Goal: Information Seeking & Learning: Learn about a topic

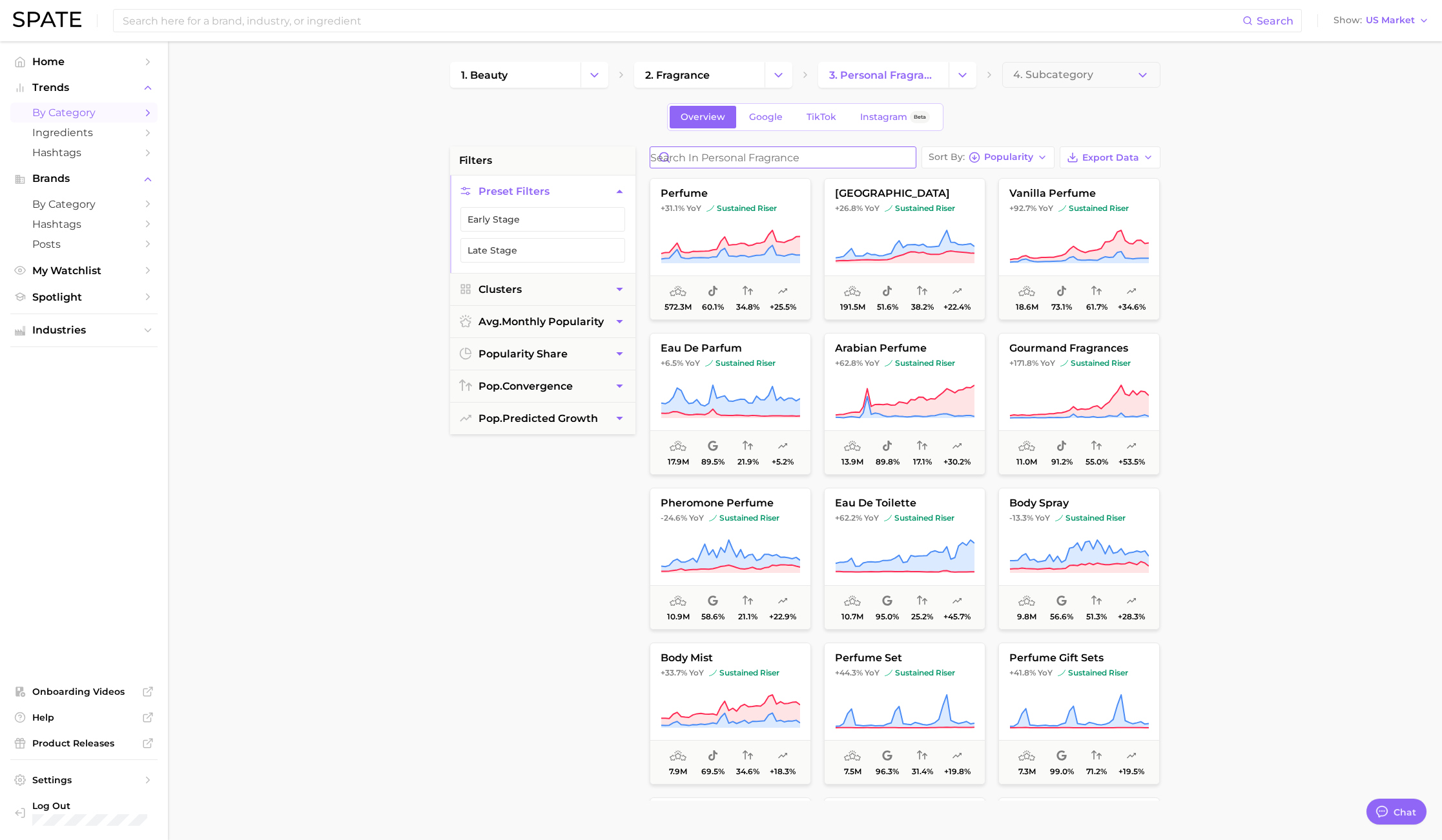
click at [818, 157] on input "Search in personal fragrance" at bounding box center [783, 158] width 266 height 21
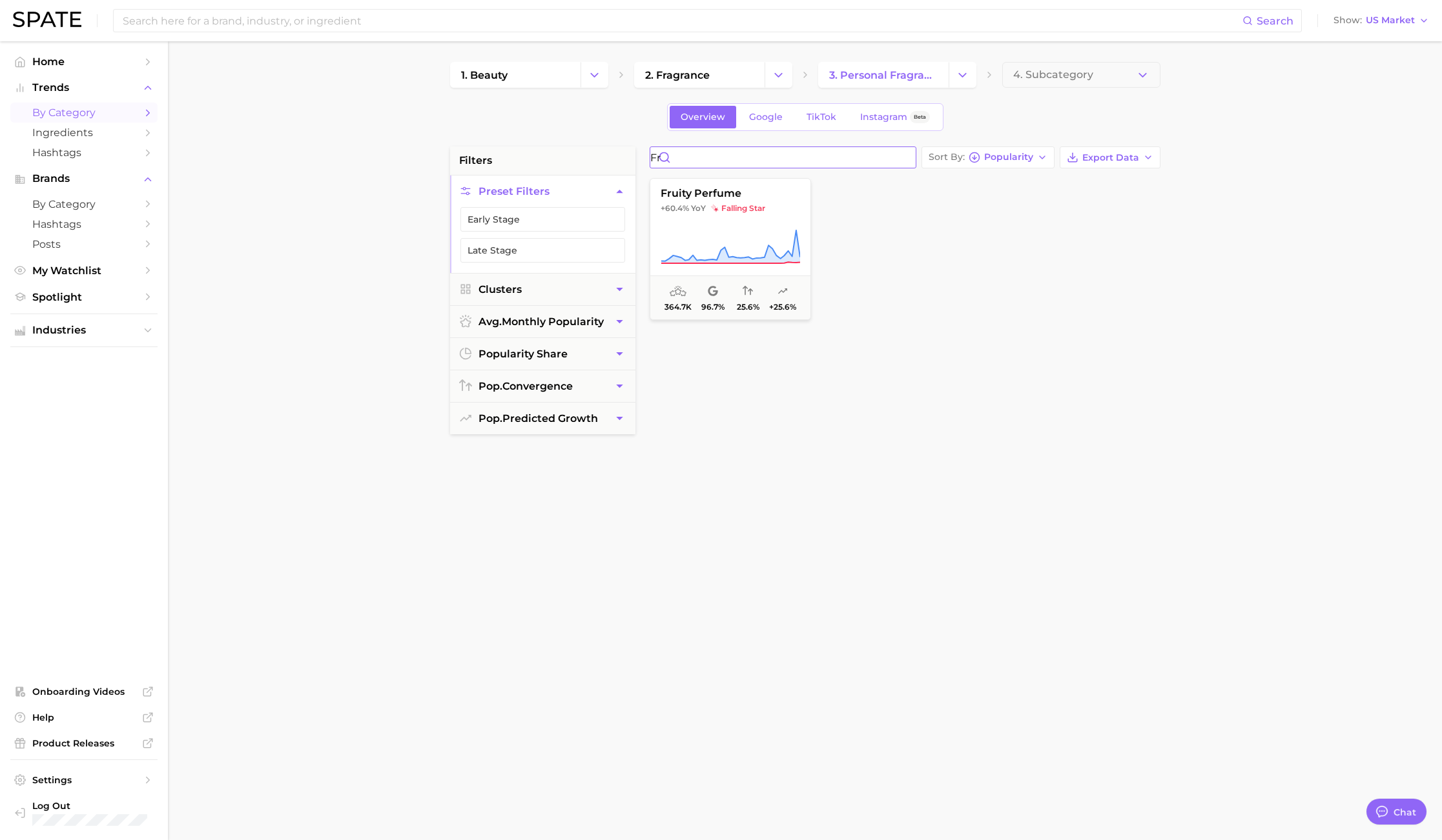
type input "f"
type input "frit"
click at [394, 26] on input at bounding box center [682, 20] width 1121 height 22
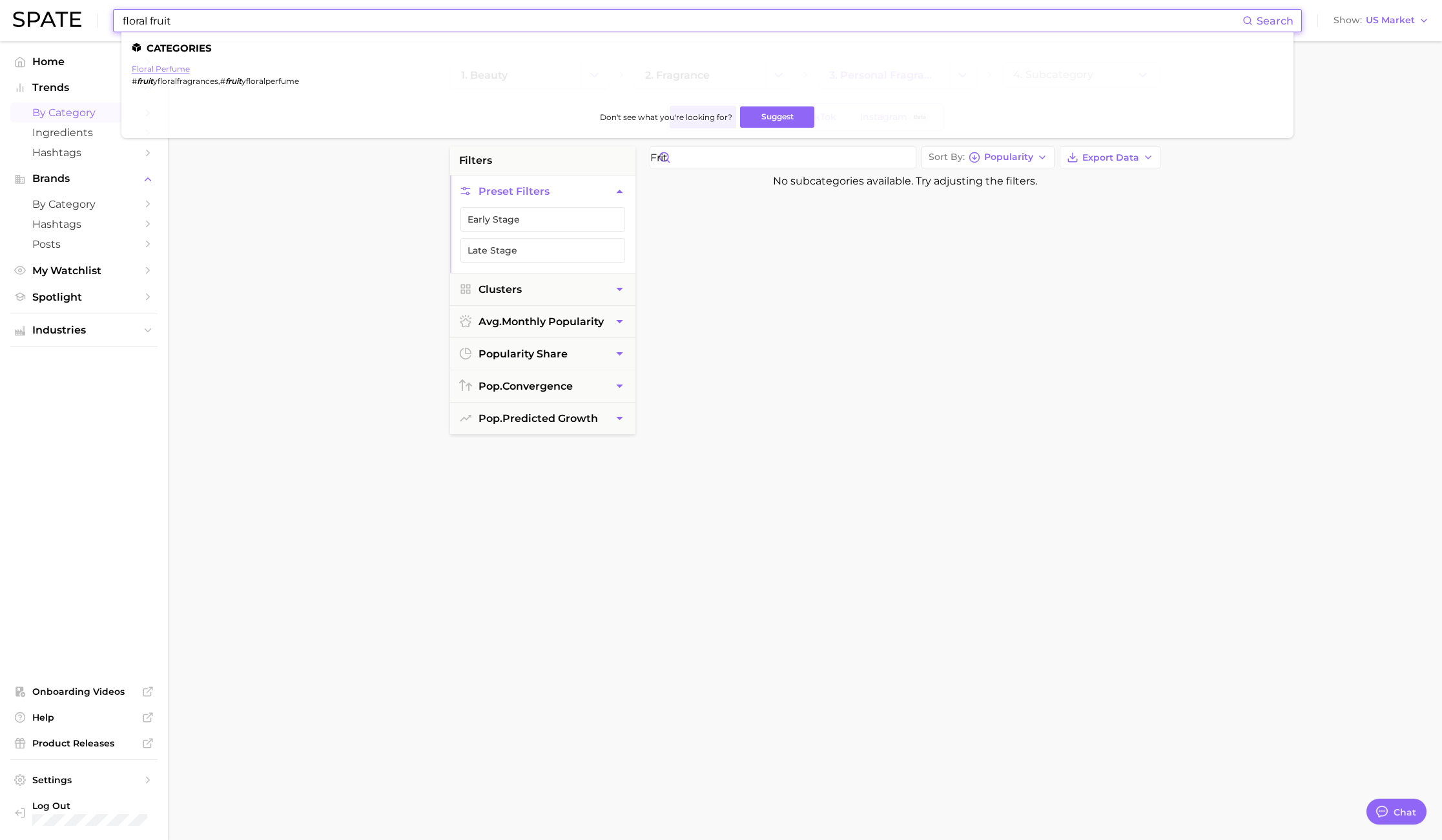
type input "floral fruit"
click at [176, 67] on link "floral perfume" at bounding box center [160, 68] width 58 height 9
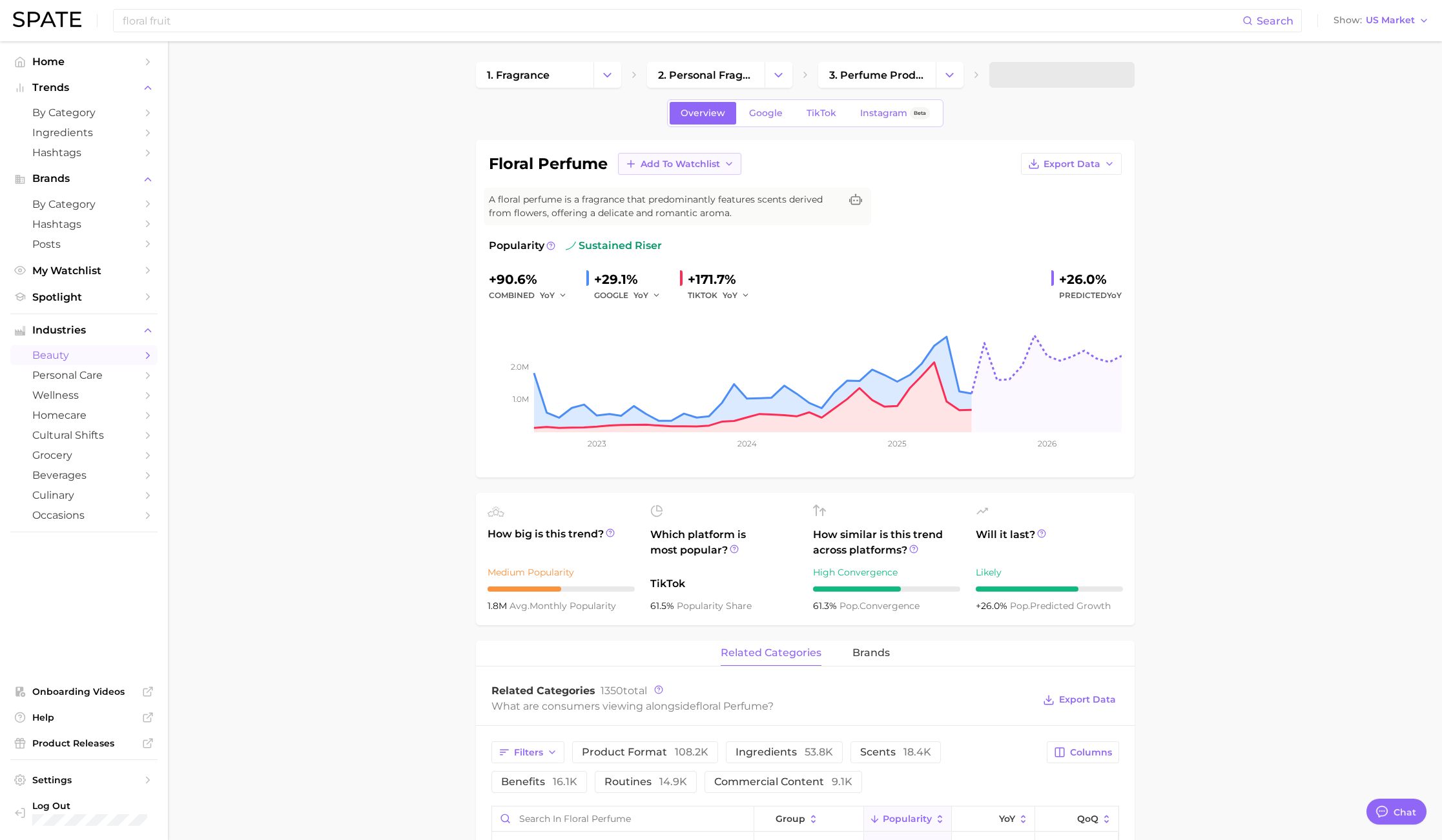
type textarea "x"
click at [822, 110] on span "TikTok" at bounding box center [821, 113] width 30 height 11
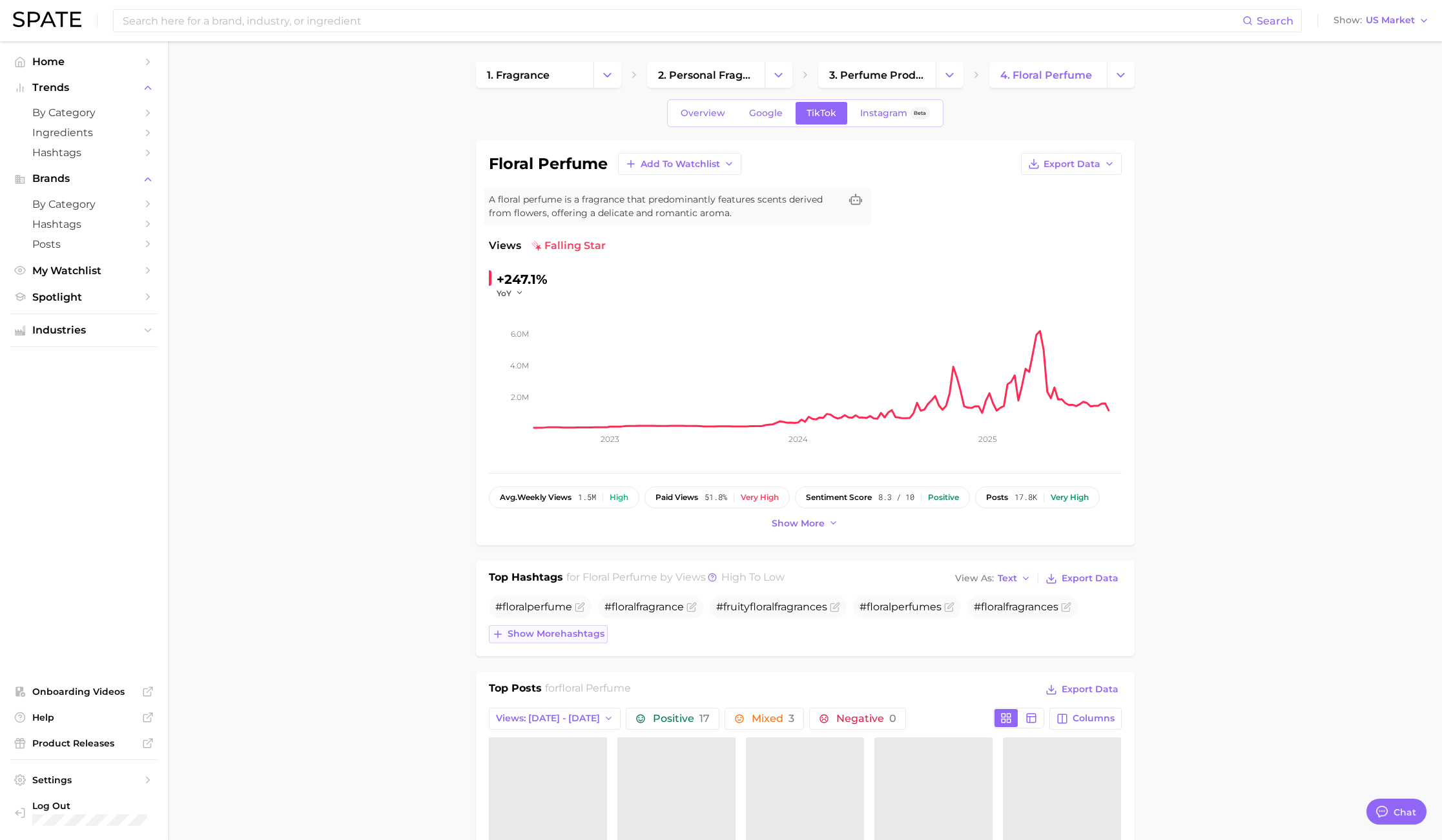
click at [576, 635] on span "Show more hashtags" at bounding box center [556, 634] width 97 height 11
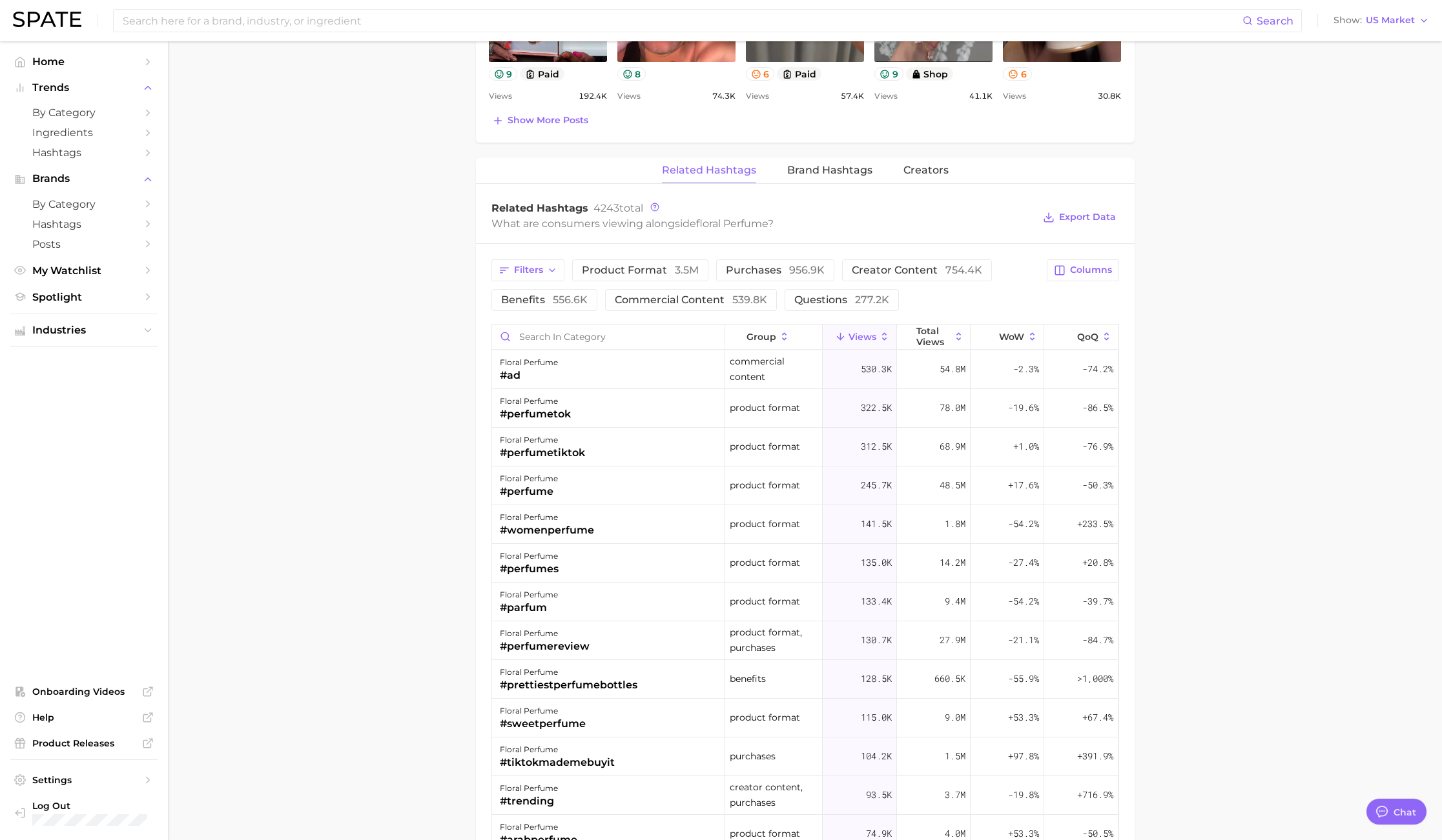
scroll to position [969, 0]
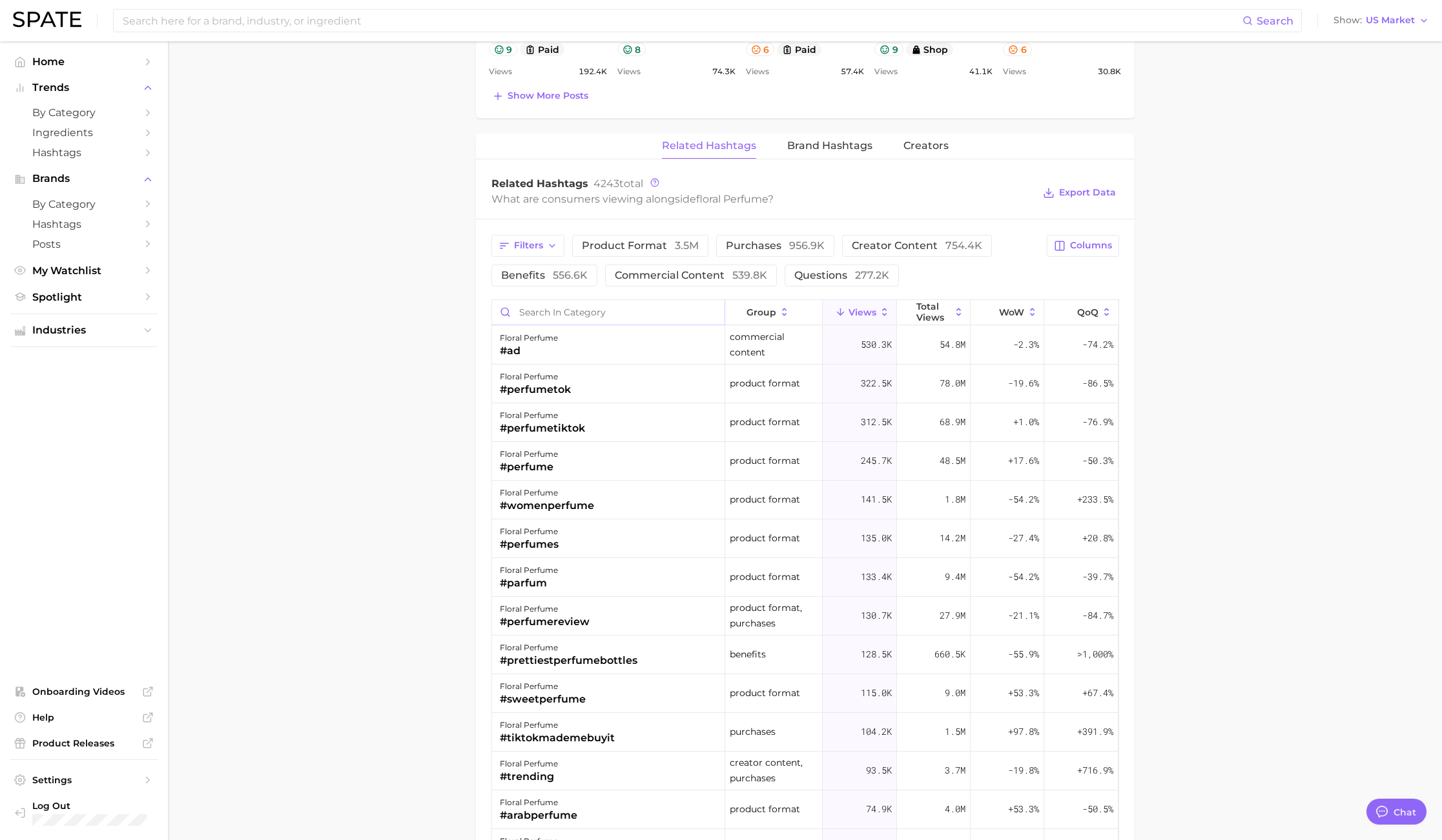
click at [605, 311] on input "Search in category" at bounding box center [608, 312] width 232 height 24
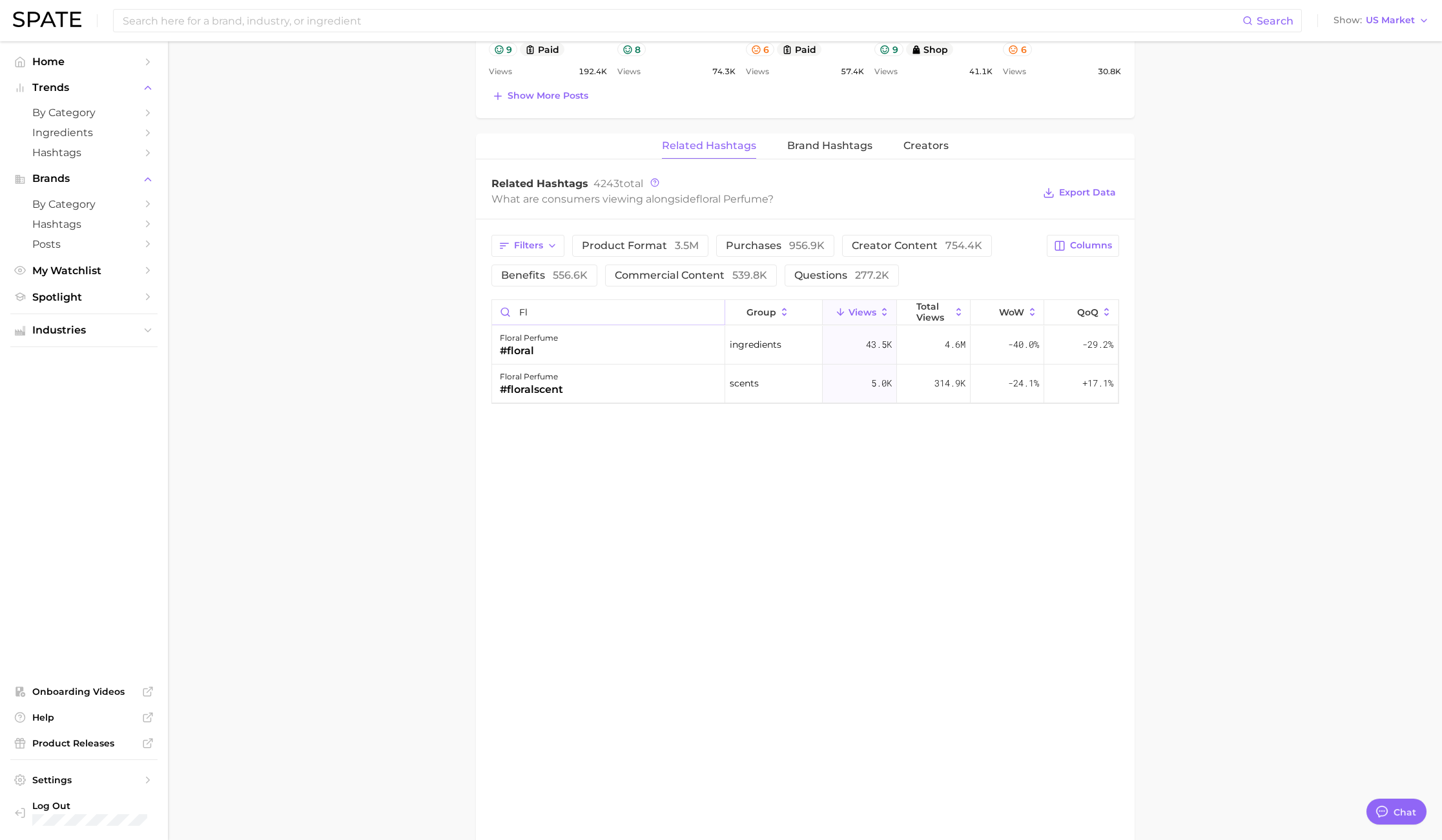
type input "f"
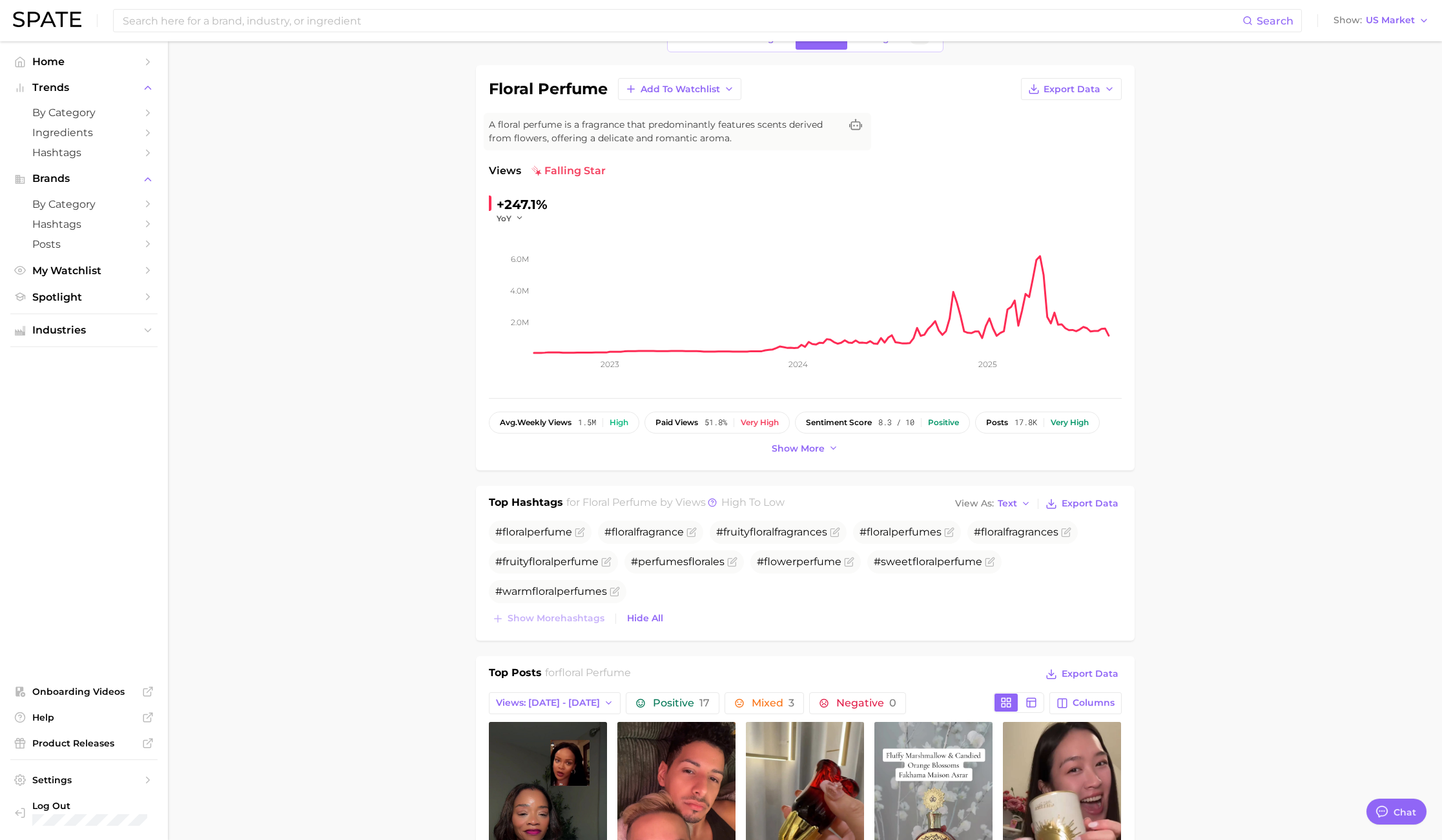
scroll to position [4, 0]
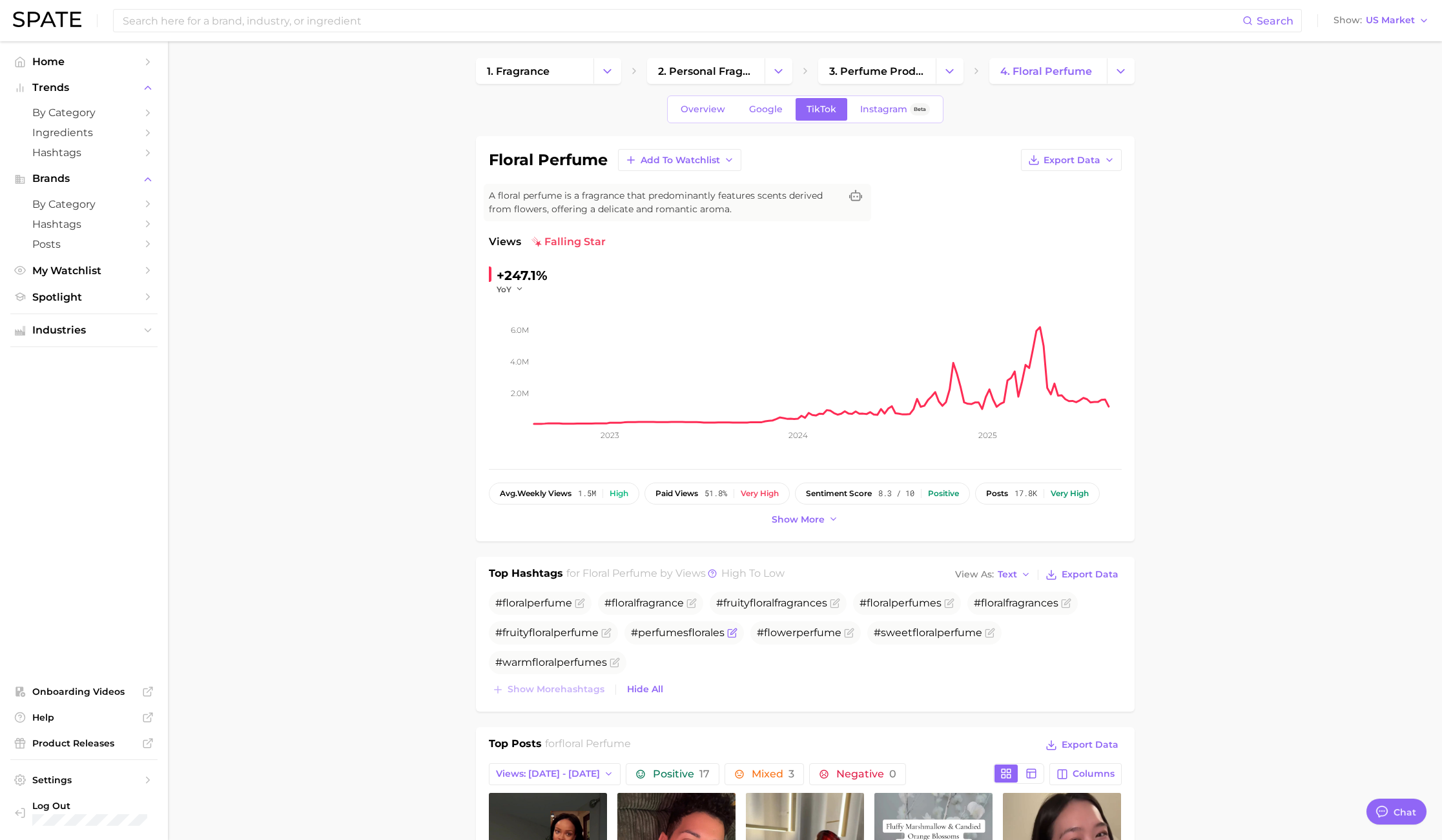
type input "fruit"
click at [677, 635] on span "perfume" at bounding box center [661, 632] width 45 height 12
click at [701, 117] on link "Overview" at bounding box center [702, 109] width 66 height 22
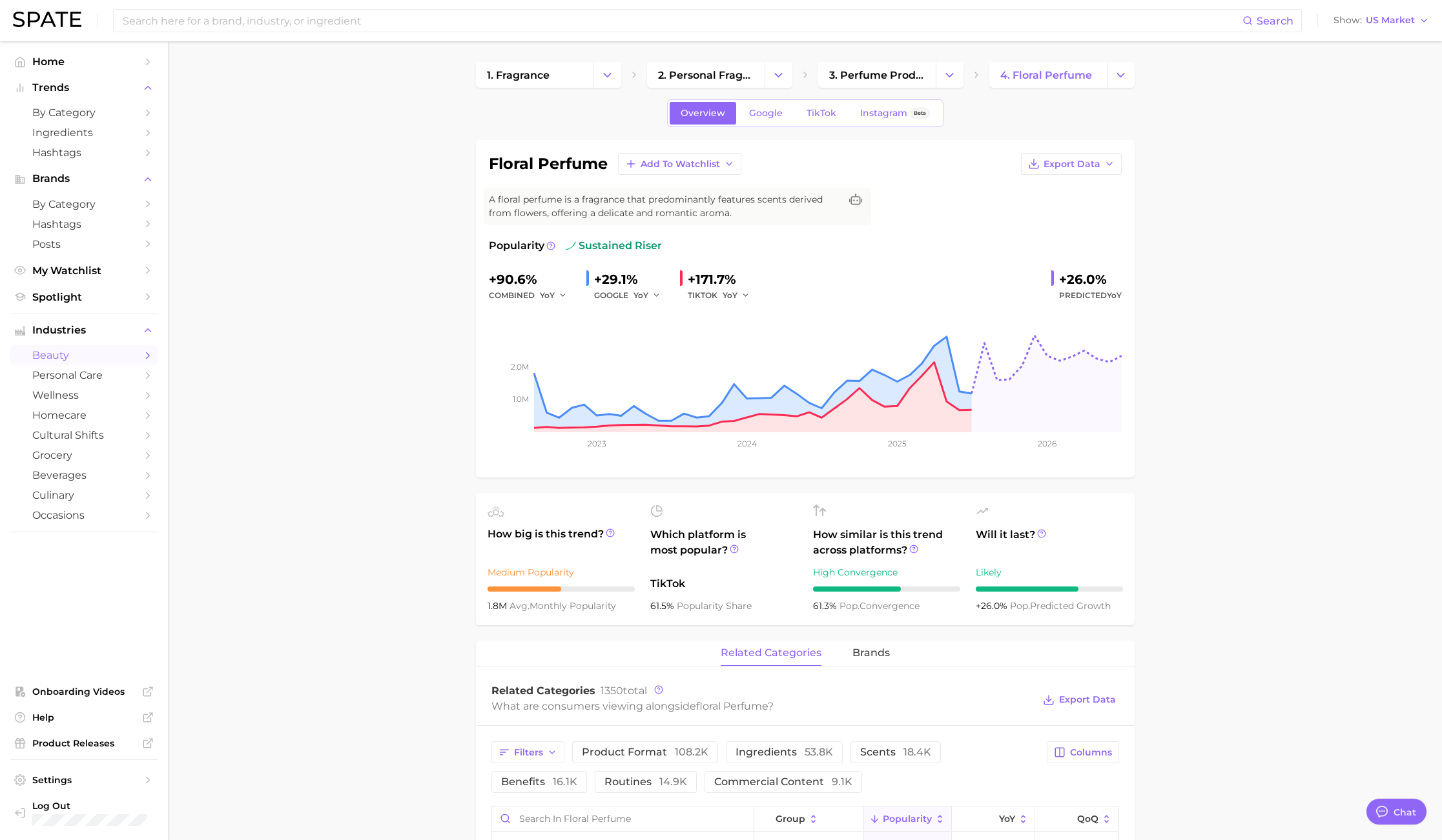
scroll to position [222, 0]
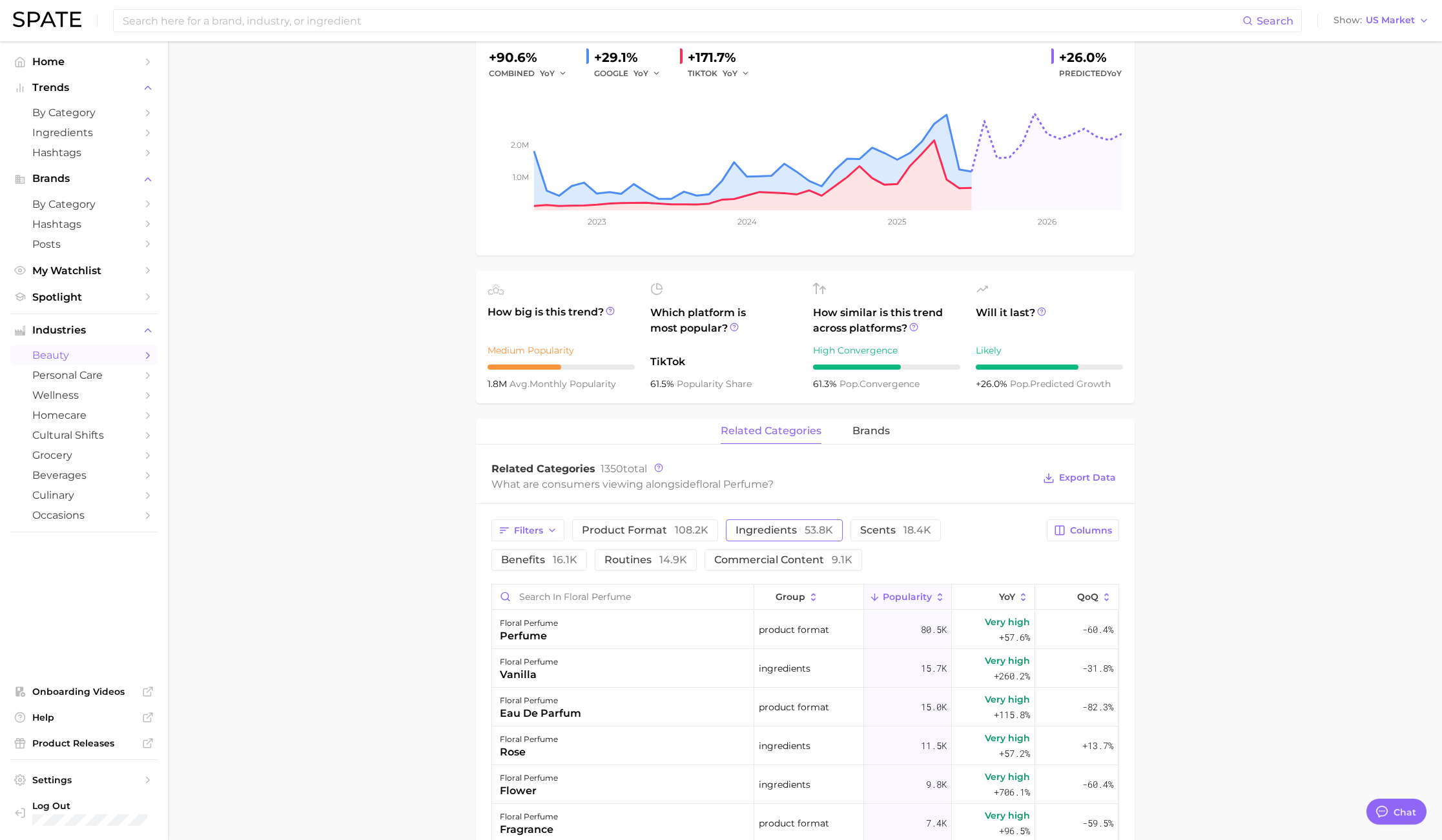
click at [776, 532] on span "ingredients 53.8k" at bounding box center [784, 530] width 97 height 10
click at [797, 529] on span "ingredients 53.8k" at bounding box center [784, 530] width 97 height 10
click at [592, 598] on input "Search in floral perfume" at bounding box center [622, 597] width 261 height 24
type input "f"
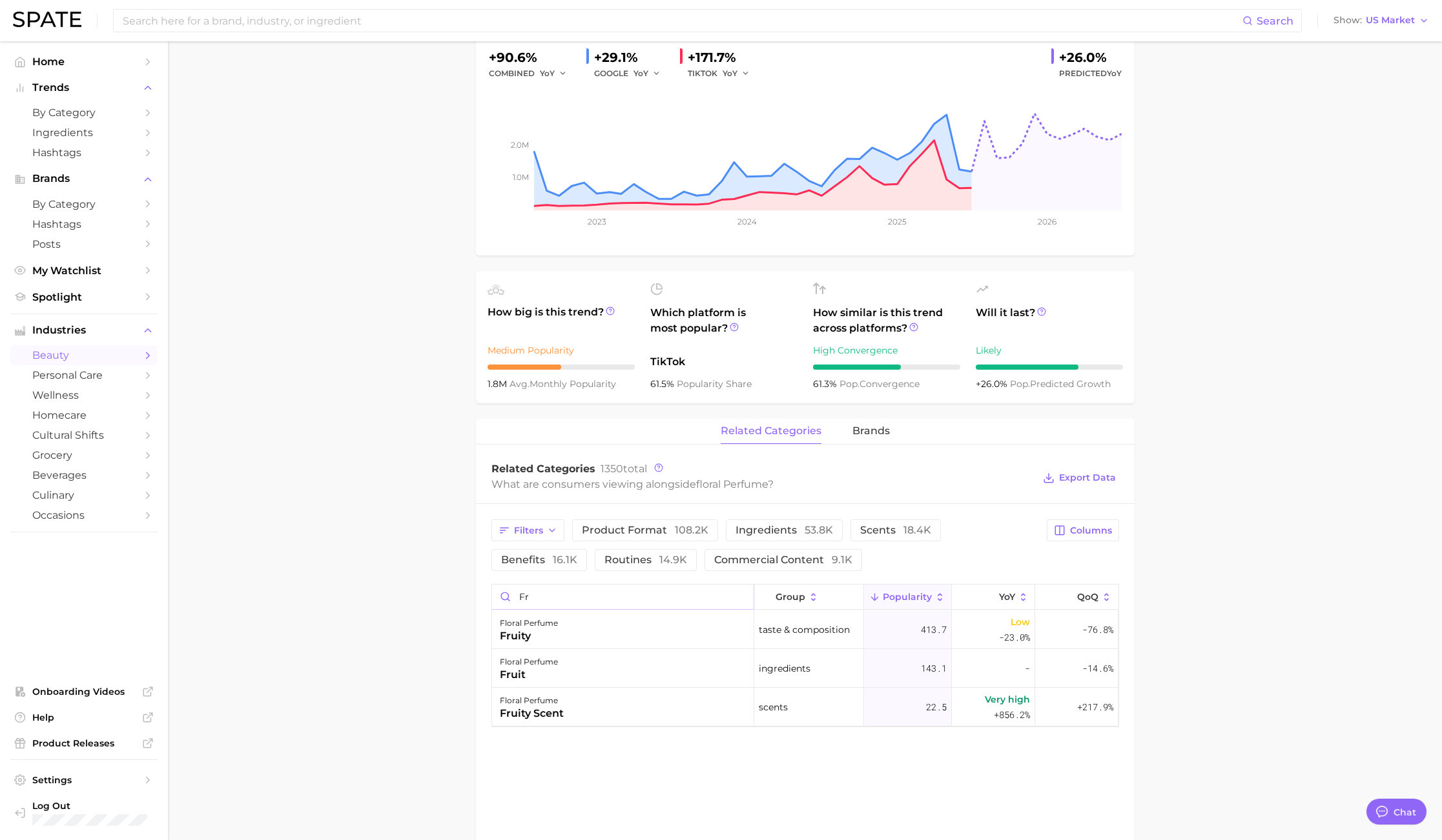
type input "f"
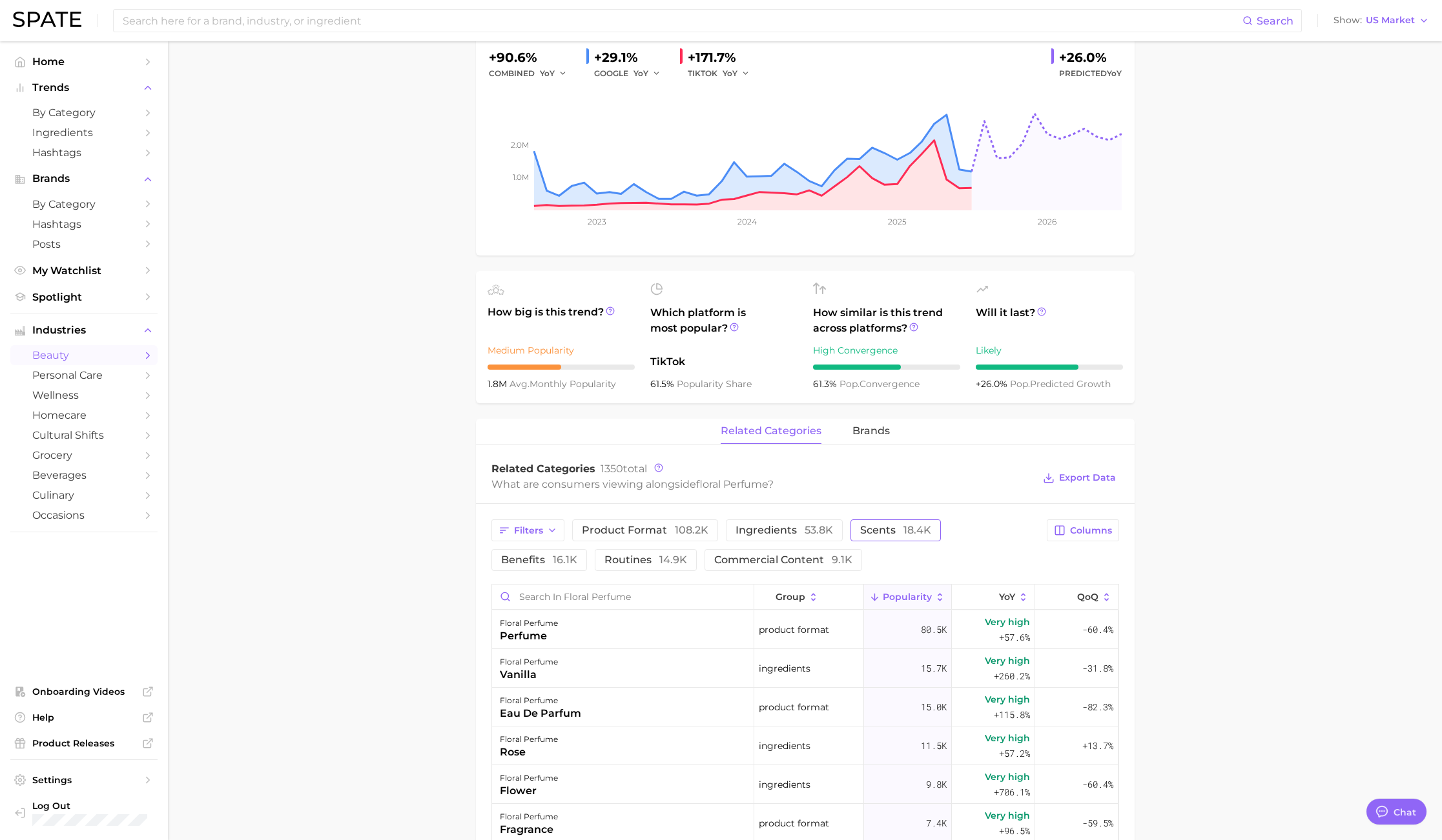
click at [897, 526] on span "scents 18.4k" at bounding box center [895, 530] width 71 height 10
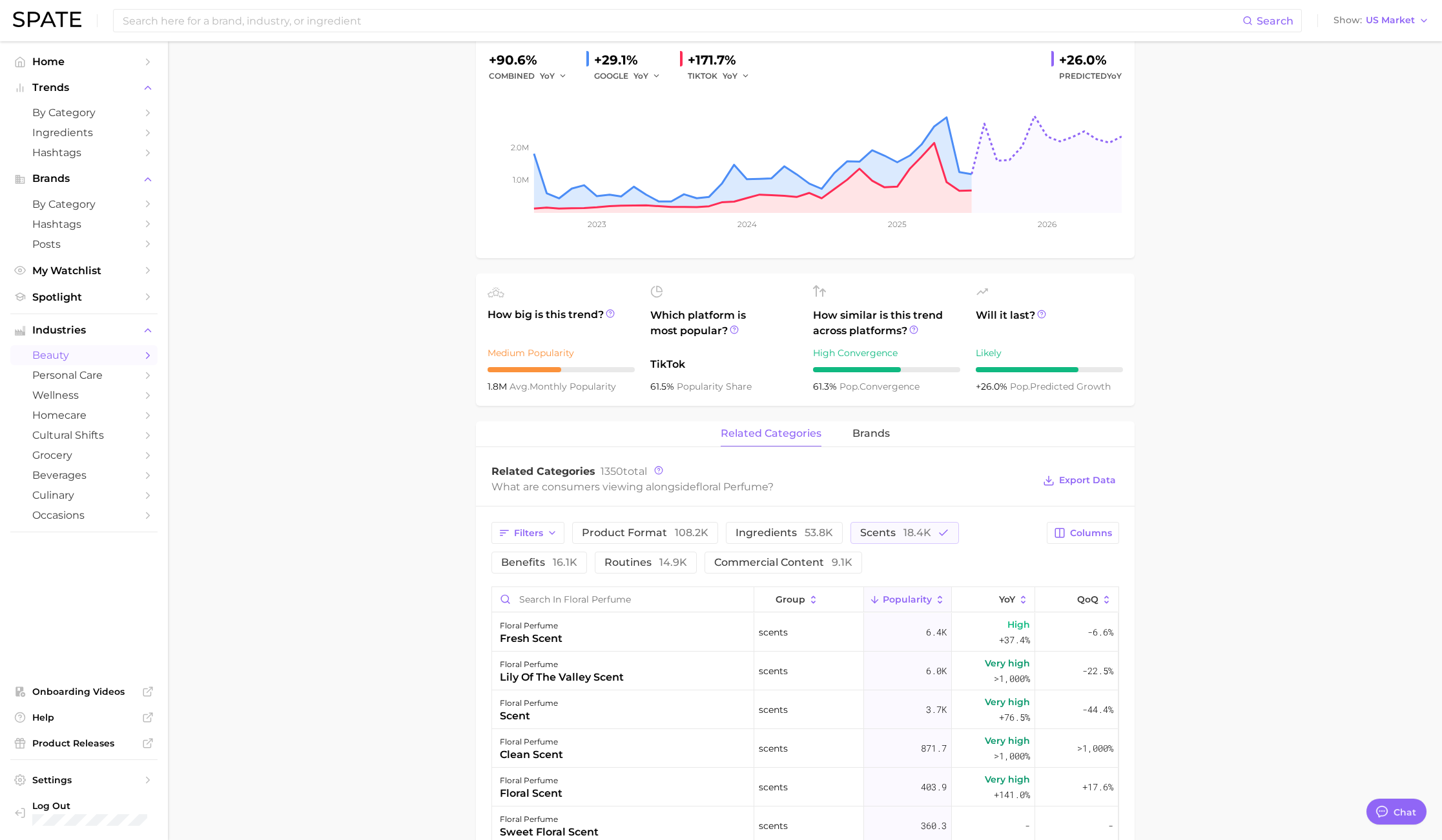
scroll to position [0, 0]
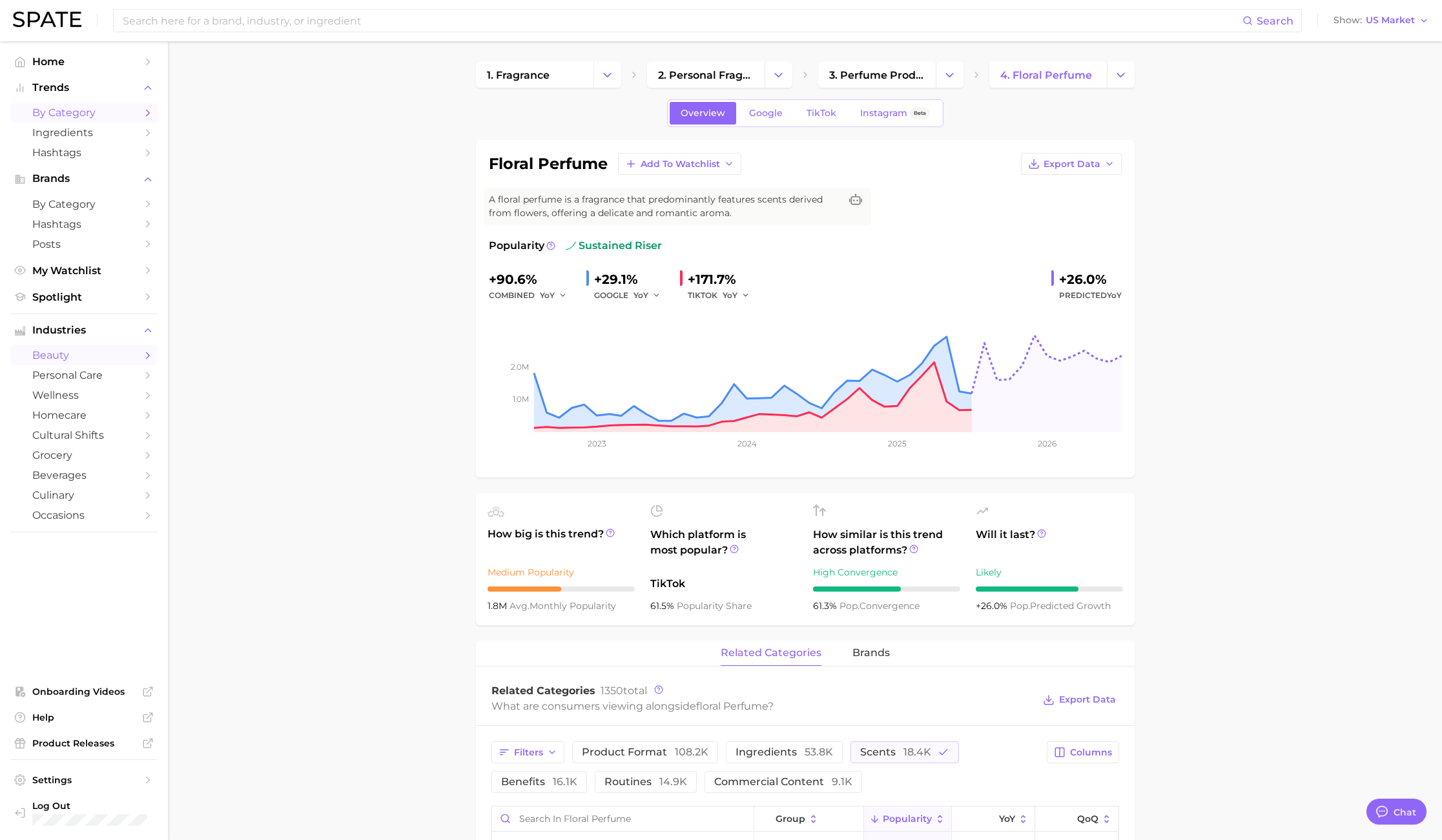
click at [60, 117] on span "by Category" at bounding box center [84, 112] width 104 height 12
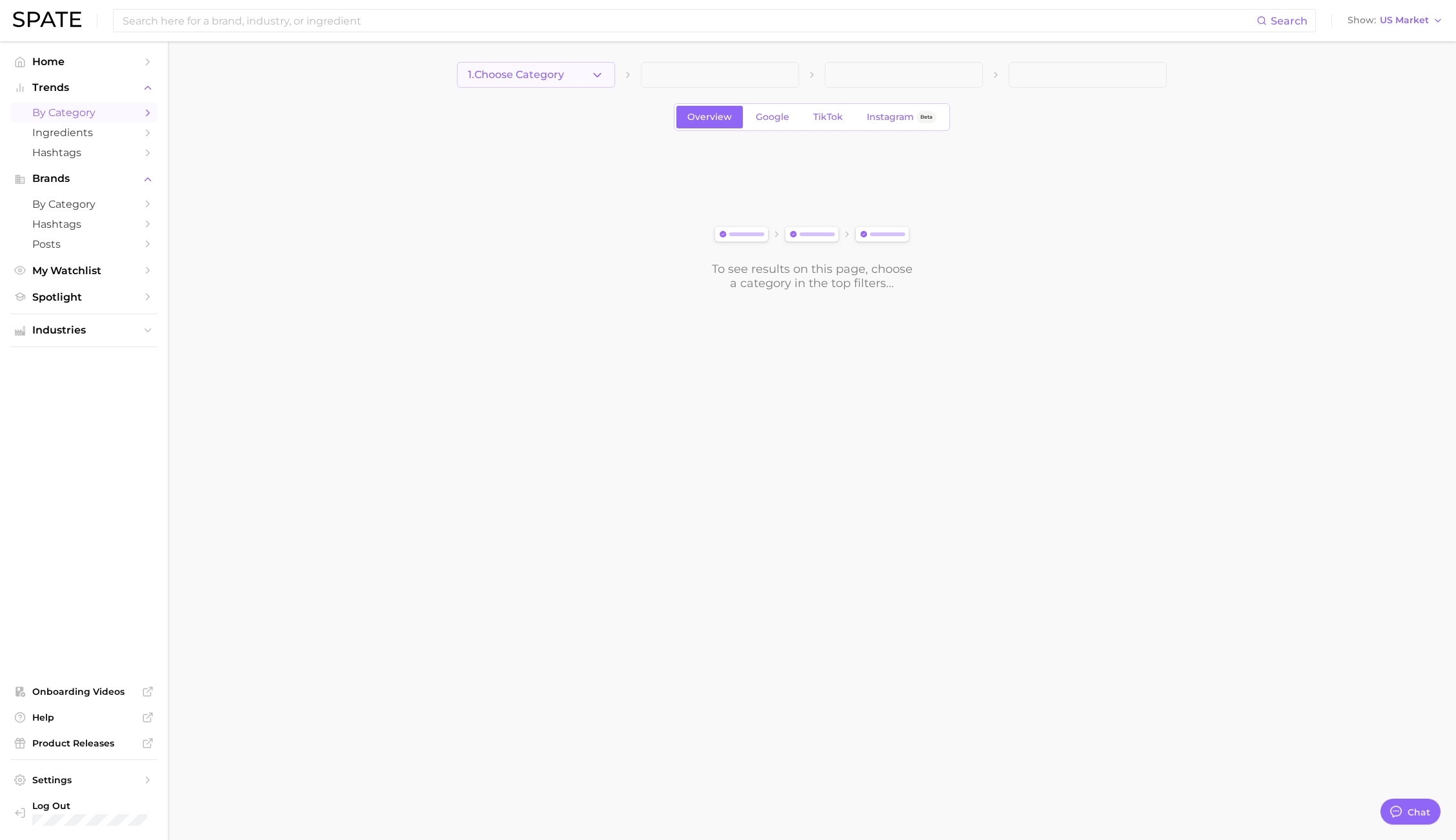
click at [563, 72] on span "1. Choose Category" at bounding box center [517, 75] width 96 height 12
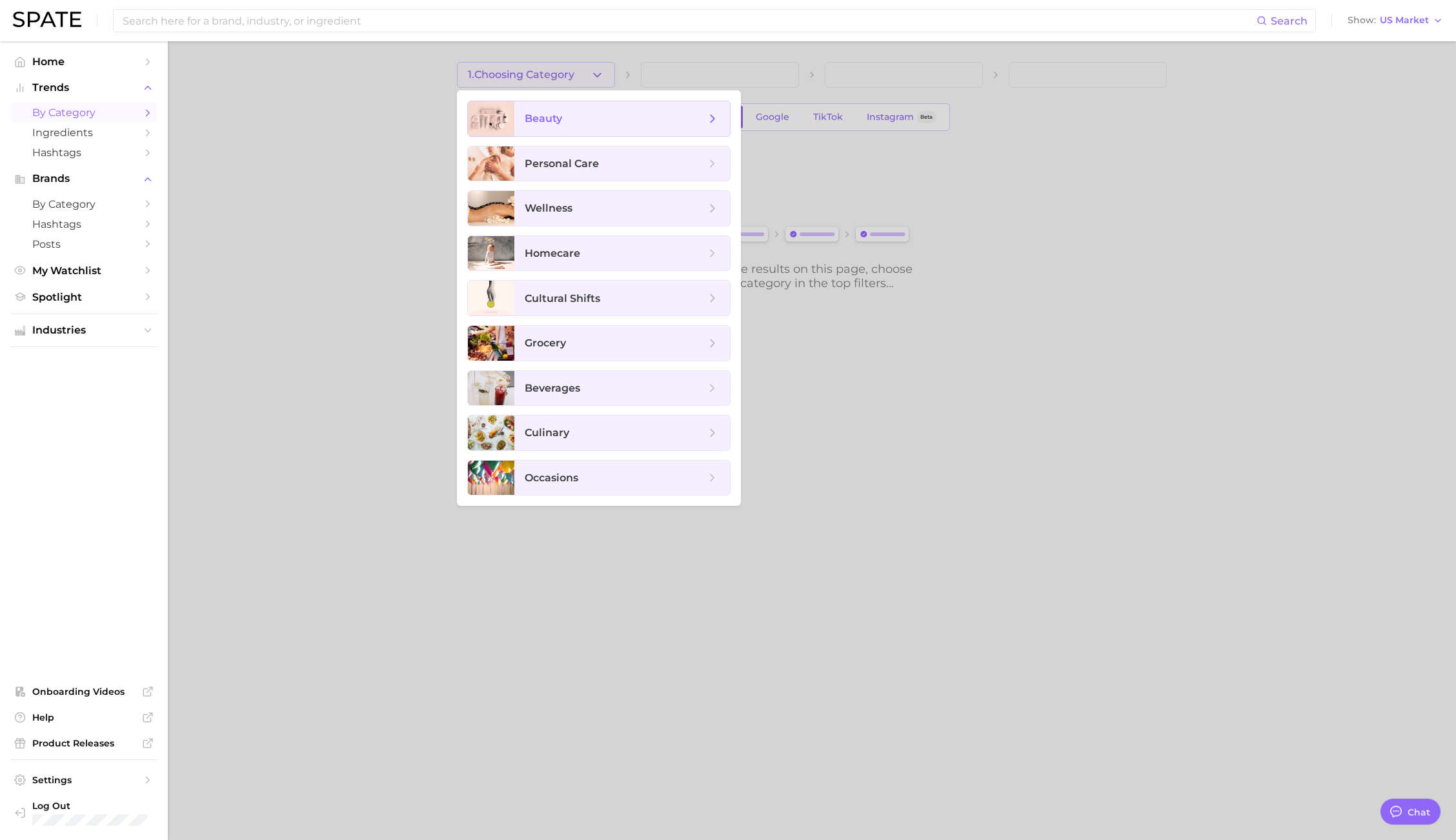
click at [574, 114] on span "beauty" at bounding box center [614, 119] width 181 height 14
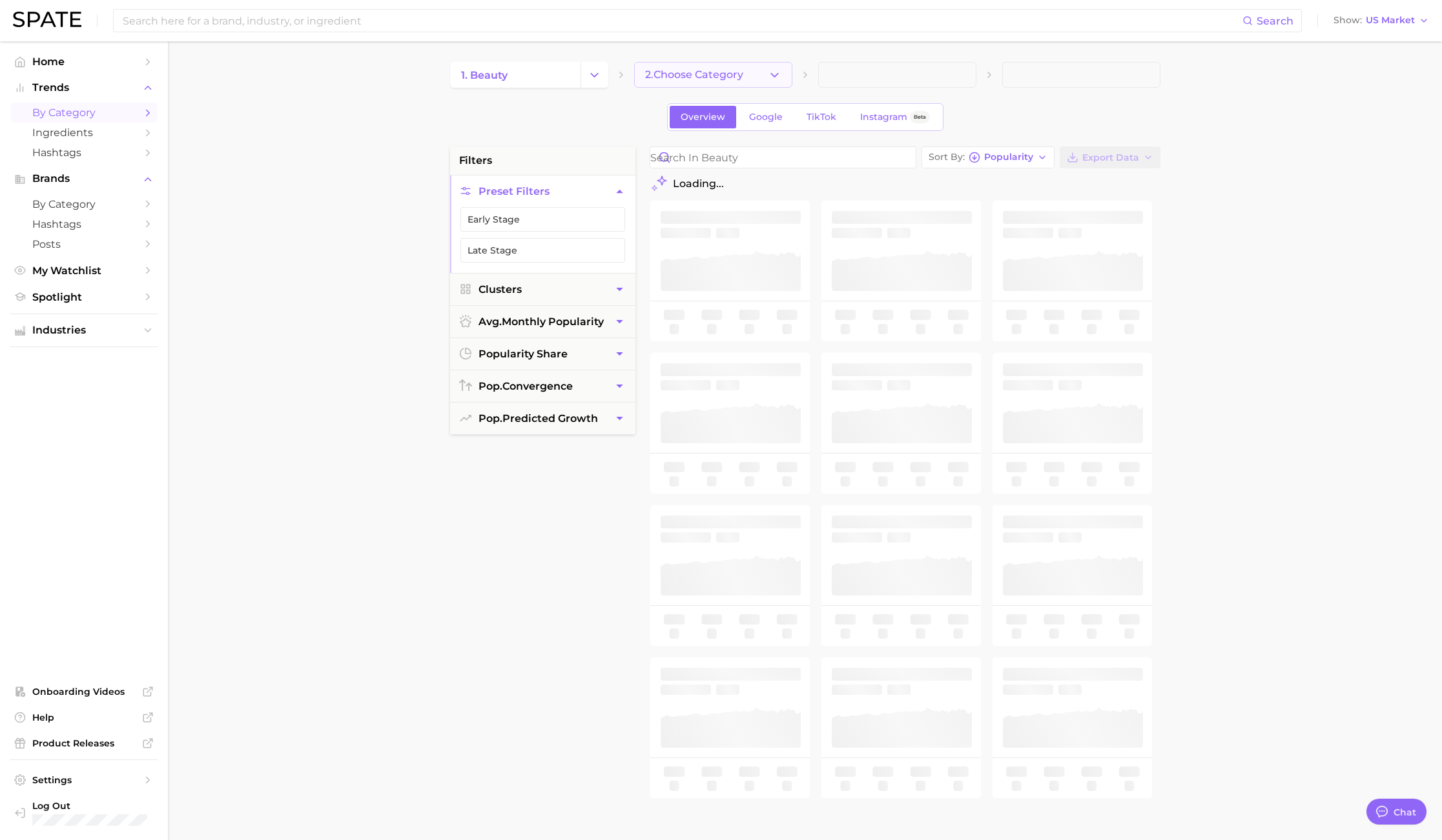
click at [721, 82] on button "2. Choose Category" at bounding box center [713, 75] width 158 height 26
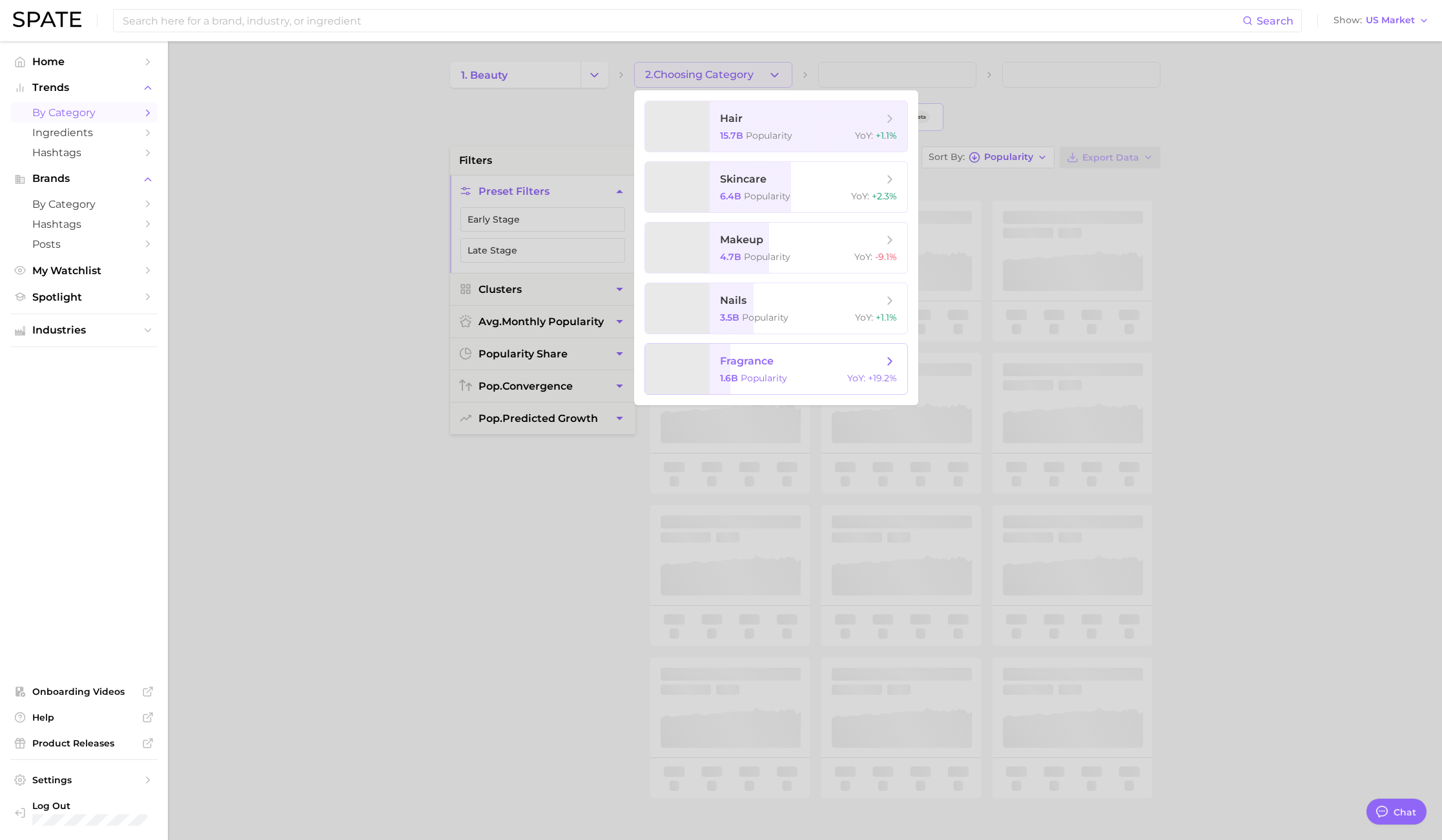
click at [725, 362] on span "fragrance" at bounding box center [746, 361] width 53 height 12
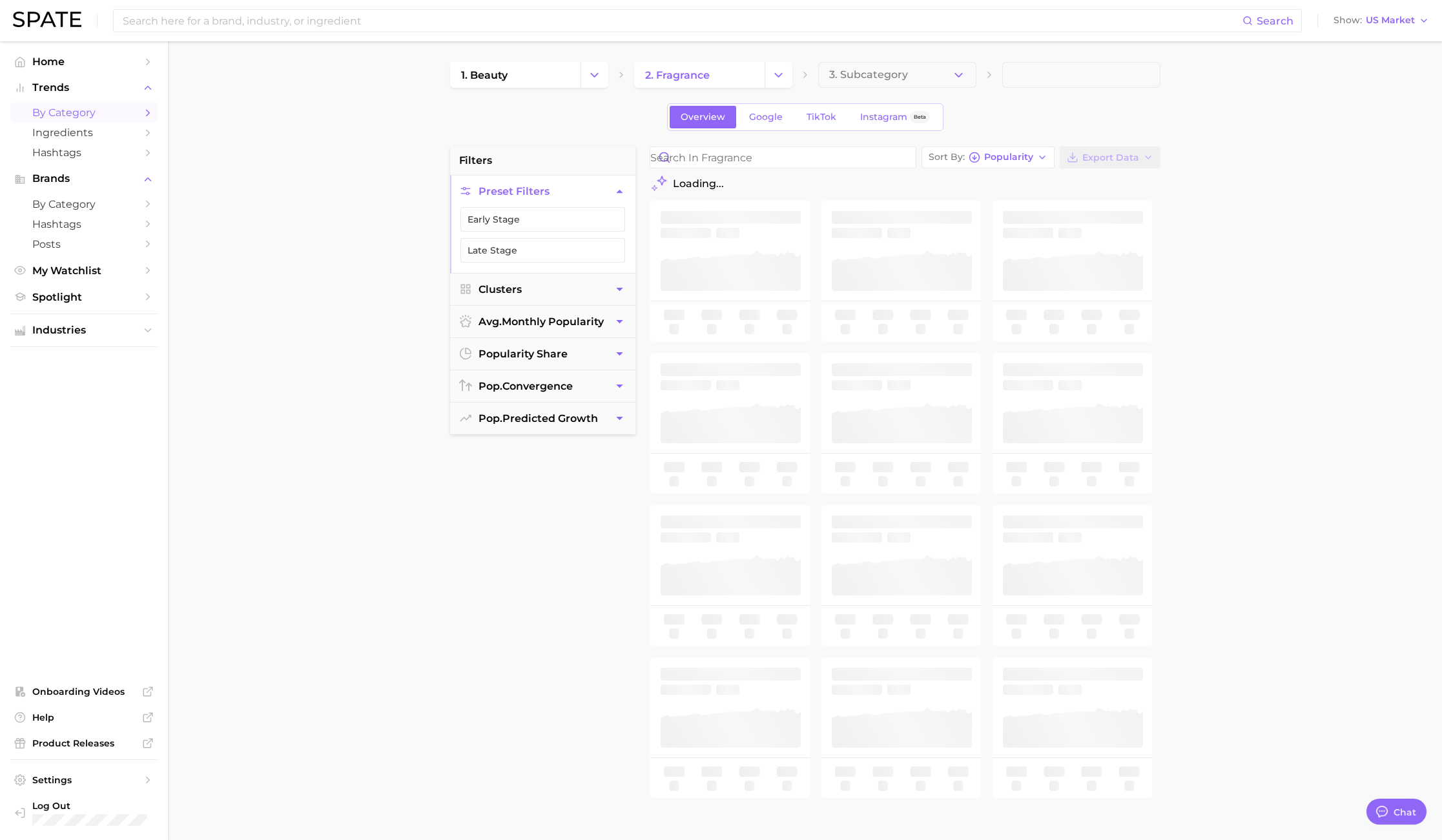
click at [902, 58] on main "1. beauty 2. fragrance 3. Subcategory Overview Google TikTok Instagram Beta fil…" at bounding box center [804, 530] width 1274 height 979
click at [902, 68] on button "3. Subcategory" at bounding box center [897, 75] width 158 height 26
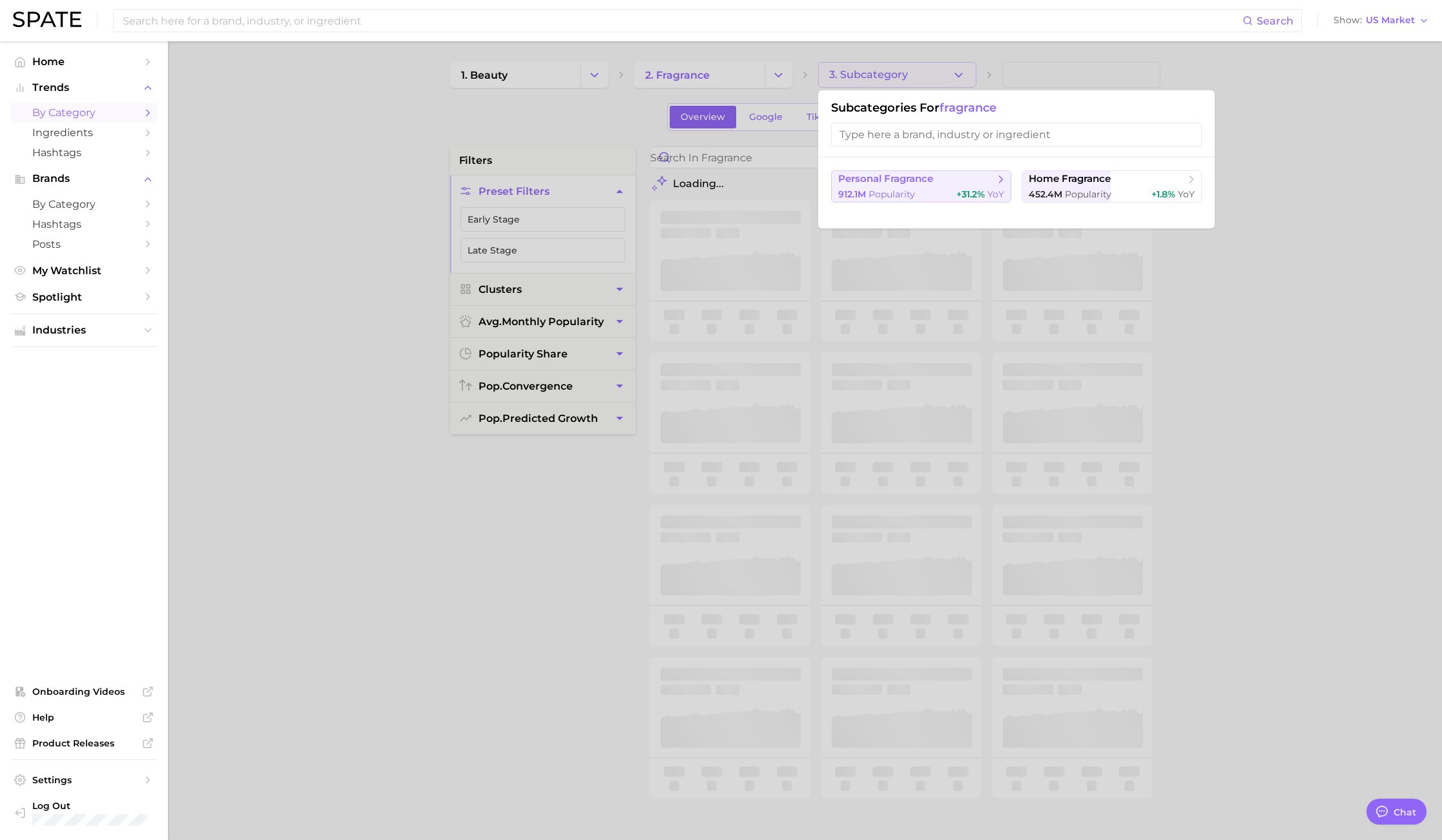
click at [885, 197] on span "Popularity" at bounding box center [892, 194] width 47 height 12
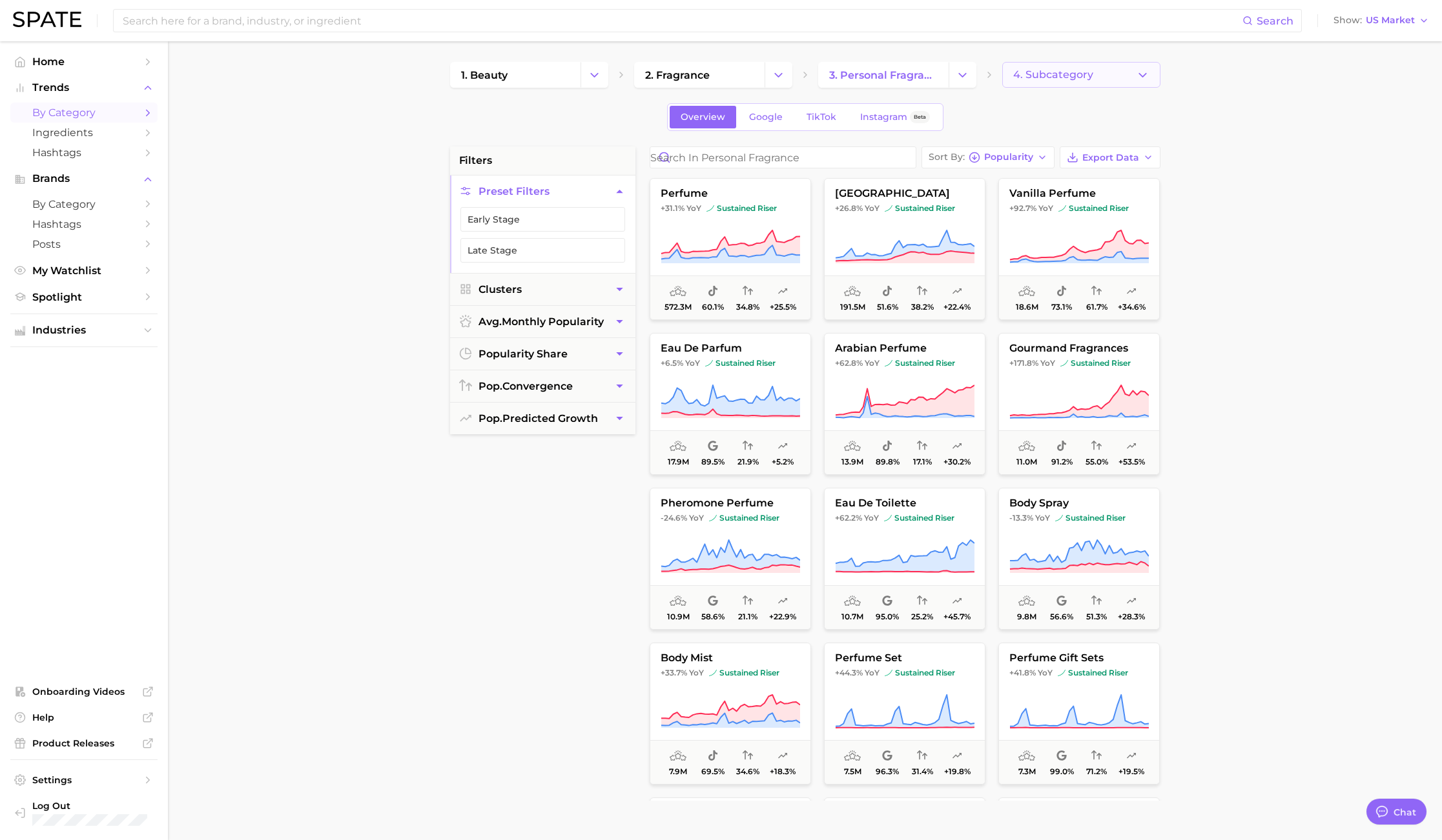
click at [1049, 73] on span "4. Subcategory" at bounding box center [1053, 75] width 80 height 12
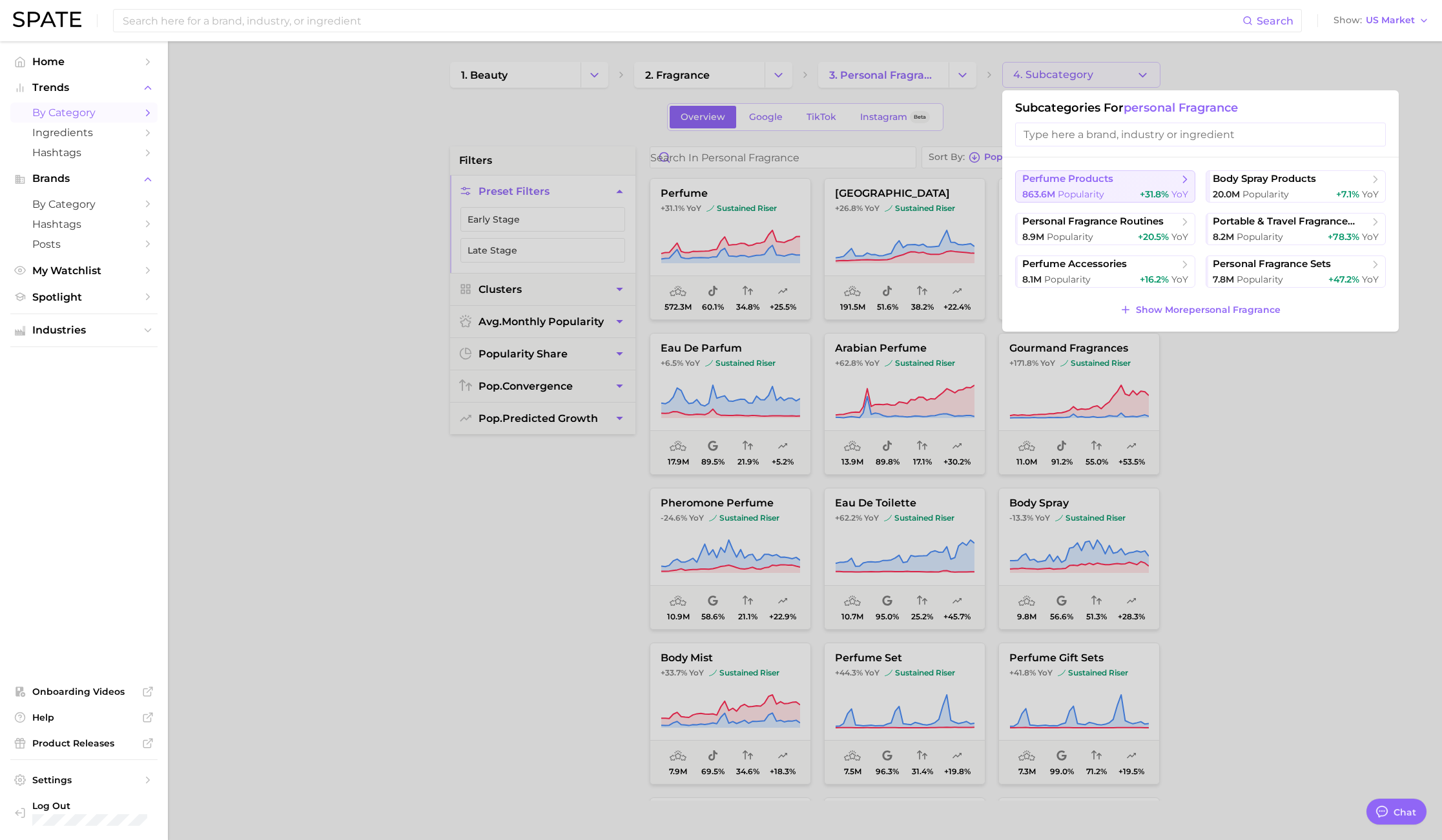
click at [1036, 186] on span "perfume products" at bounding box center [1100, 179] width 157 height 13
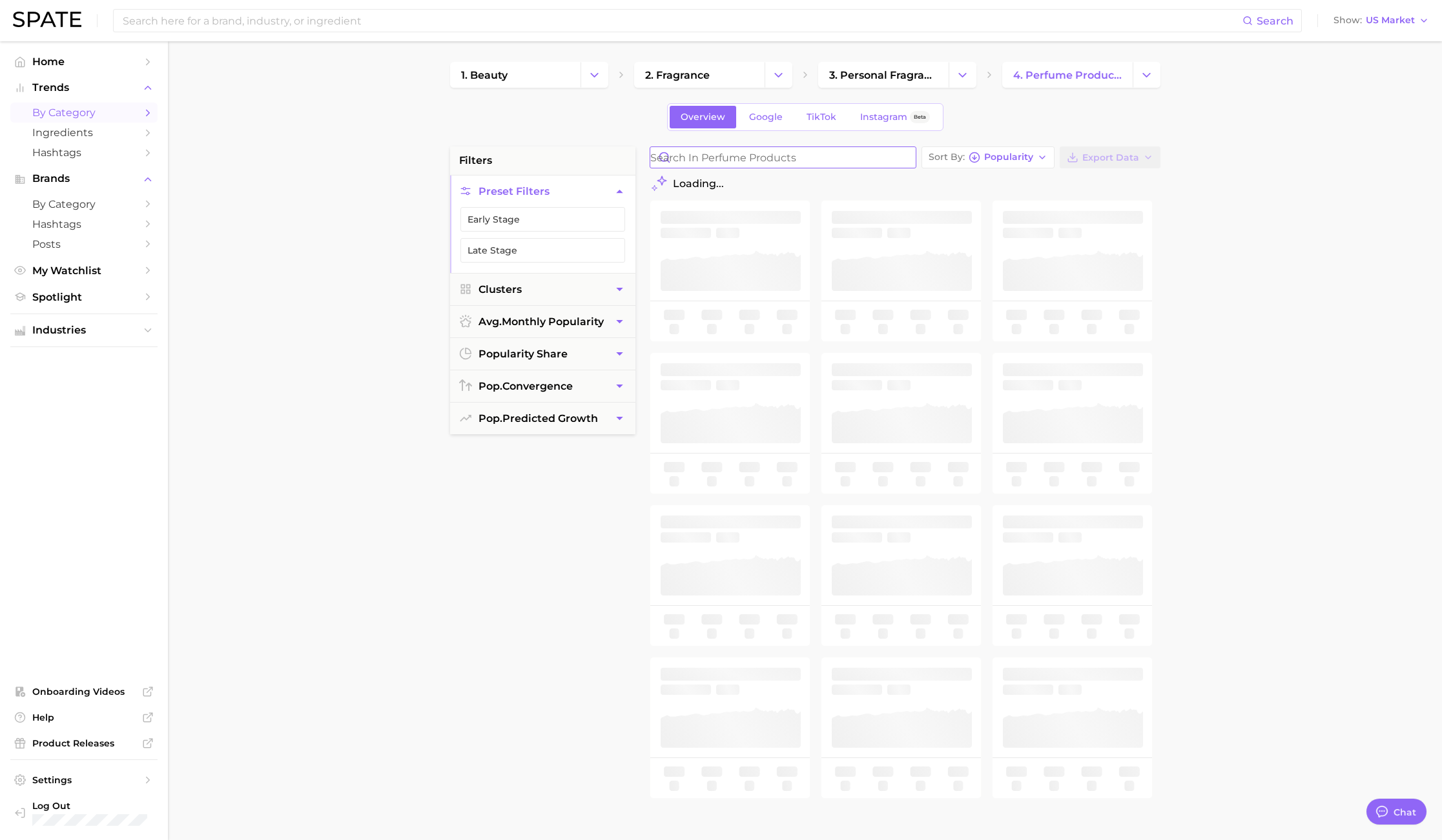
click at [863, 155] on input "Search in perfume products" at bounding box center [783, 158] width 266 height 21
click at [1144, 78] on icon "Change Category" at bounding box center [1146, 75] width 14 height 14
type input "sola"
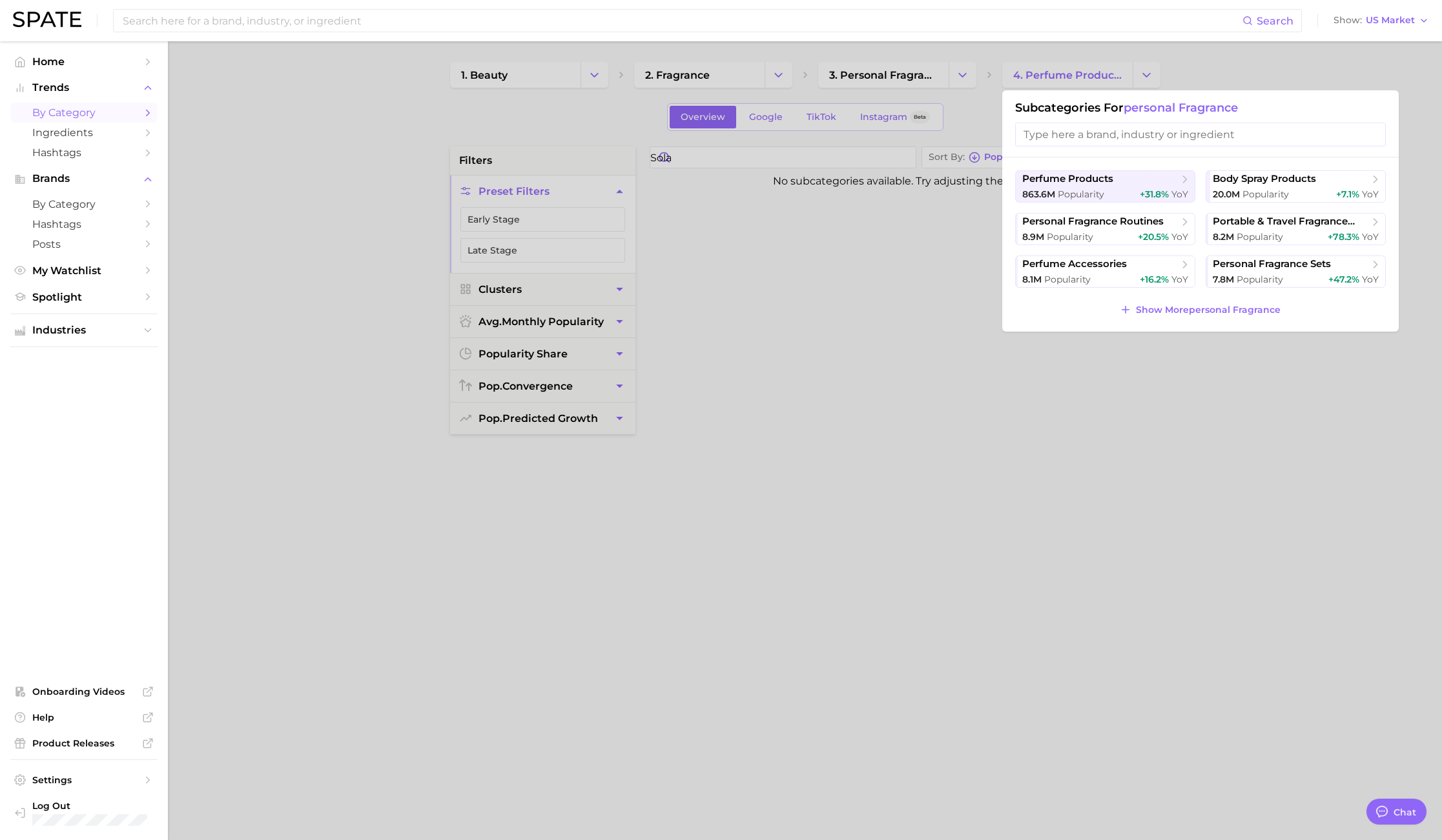
click at [978, 78] on div at bounding box center [721, 420] width 1442 height 840
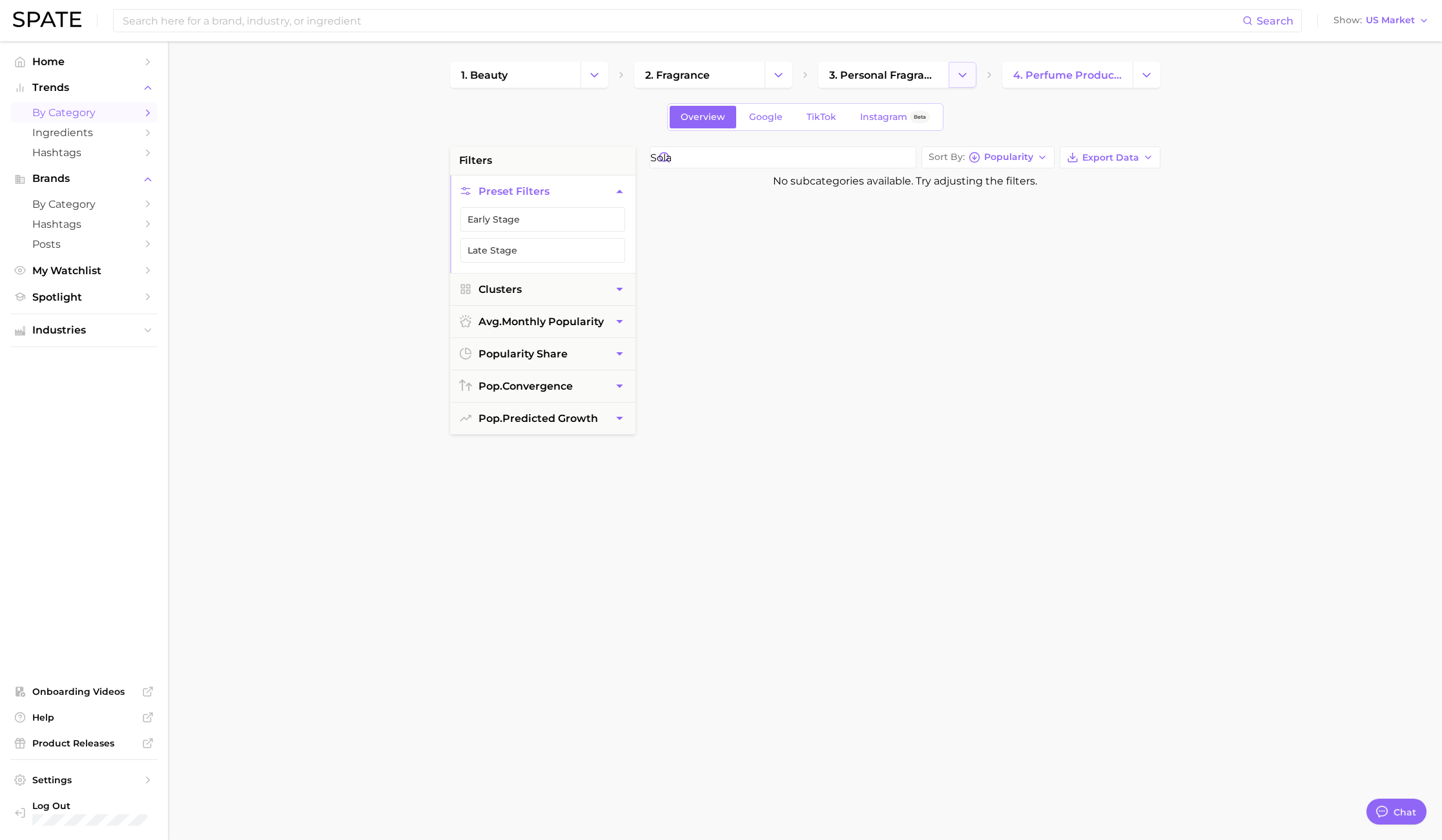
click at [960, 76] on icon "Change Category" at bounding box center [962, 75] width 14 height 14
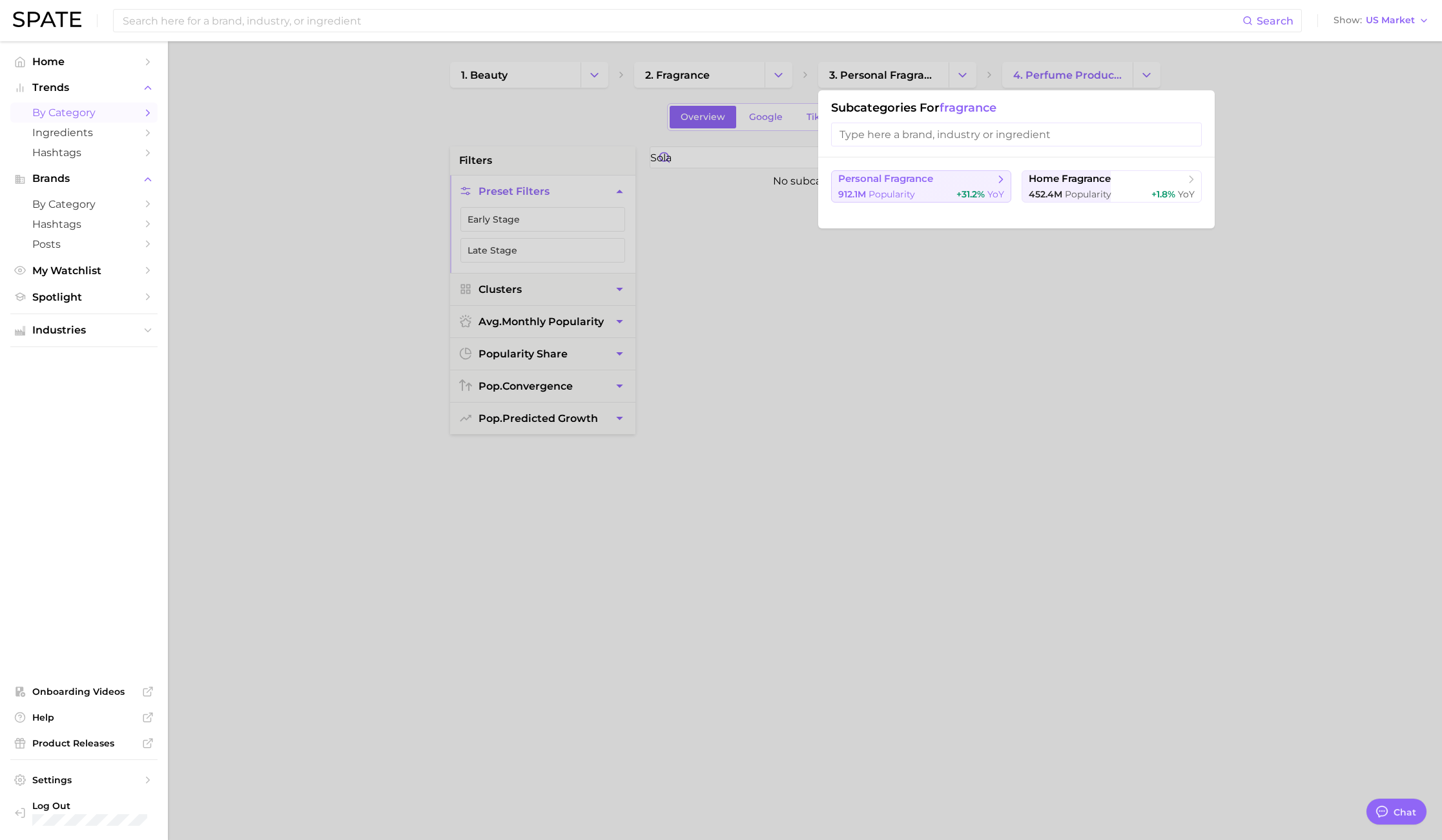
click at [925, 181] on span "personal fragrance" at bounding box center [886, 178] width 95 height 12
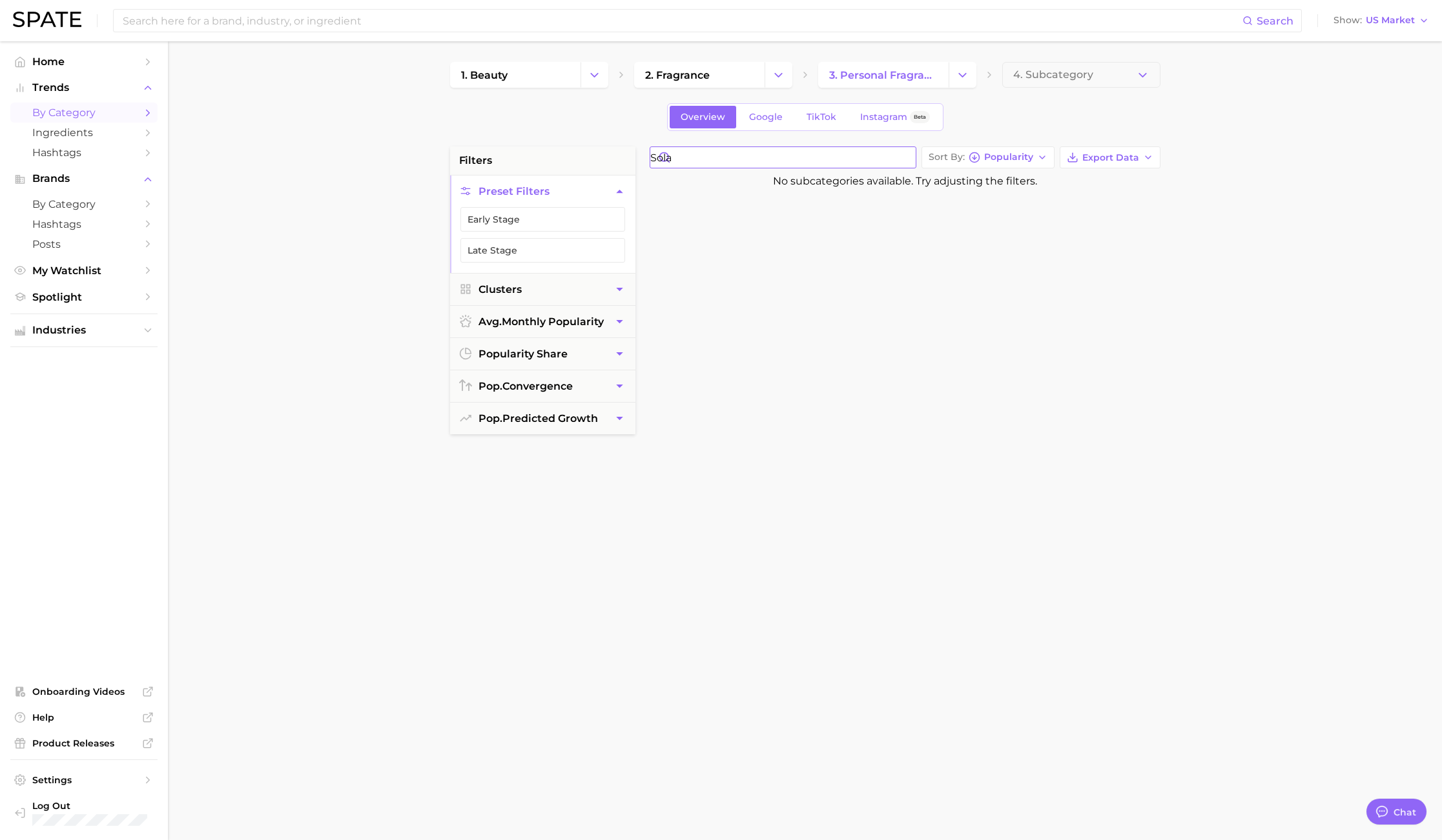
click at [839, 166] on input "sola" at bounding box center [783, 158] width 266 height 21
type input "s"
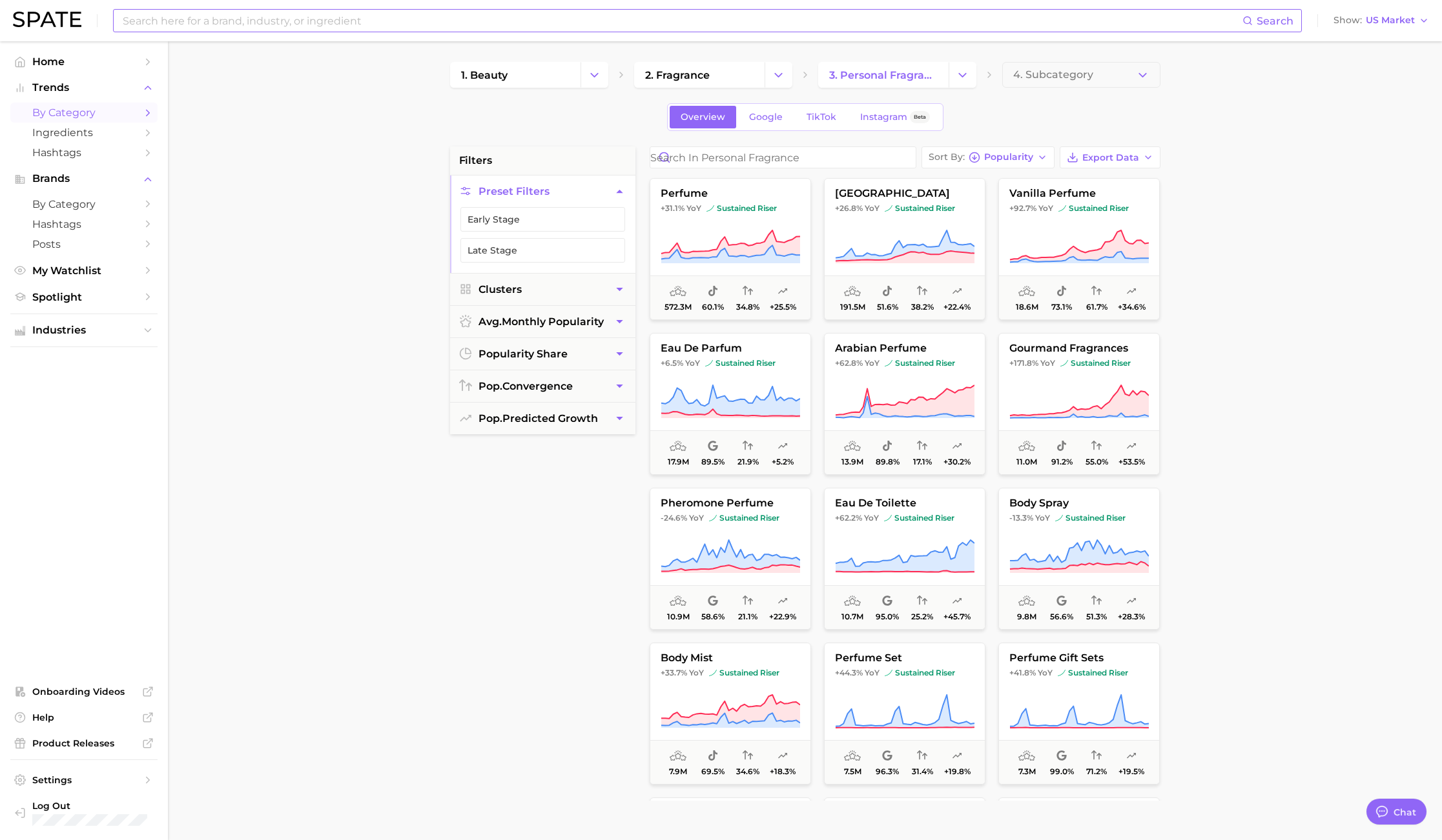
click at [358, 27] on input at bounding box center [682, 20] width 1121 height 22
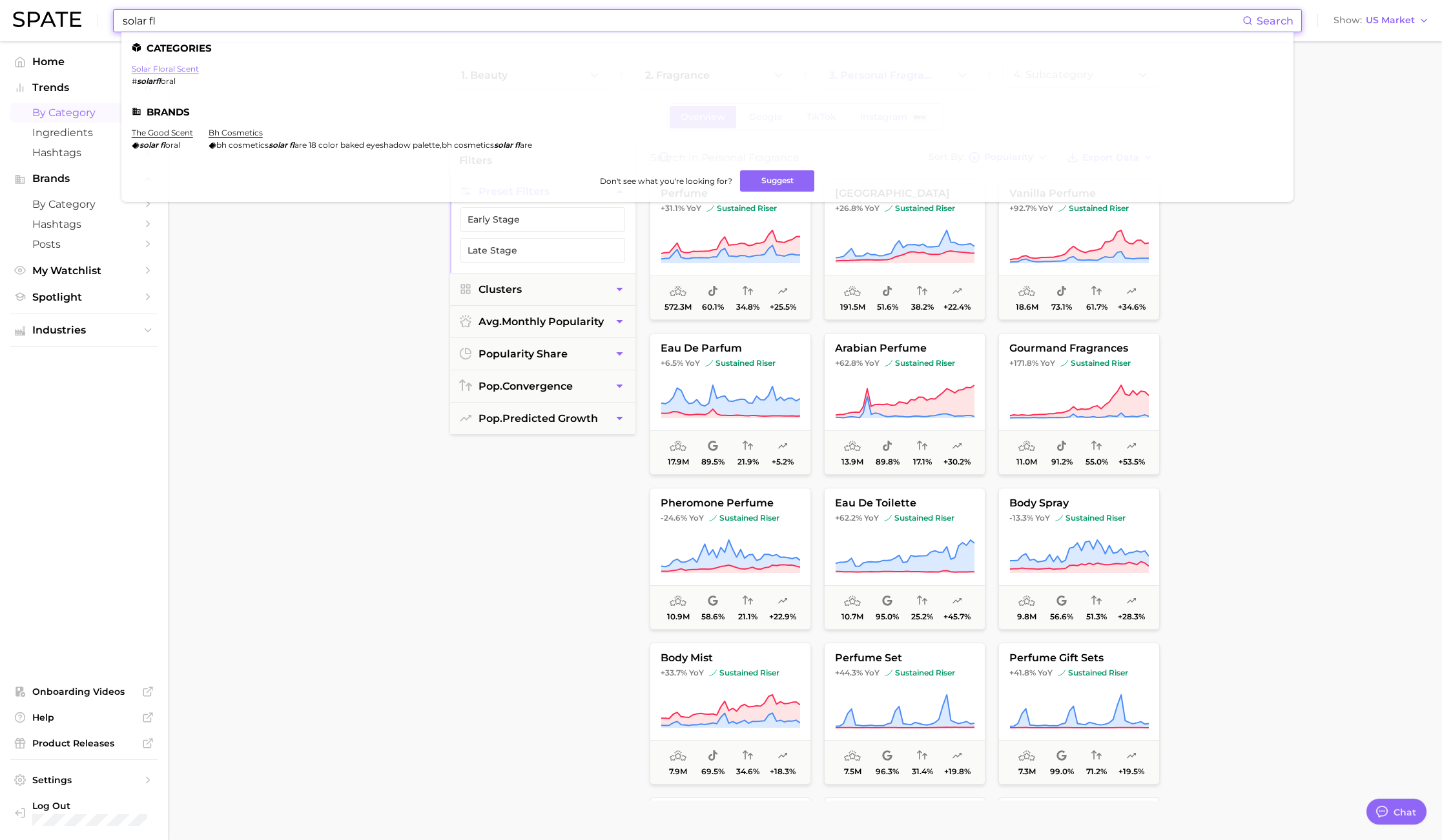
type input "solar fl"
click at [186, 66] on link "solar floral scent" at bounding box center [165, 68] width 67 height 9
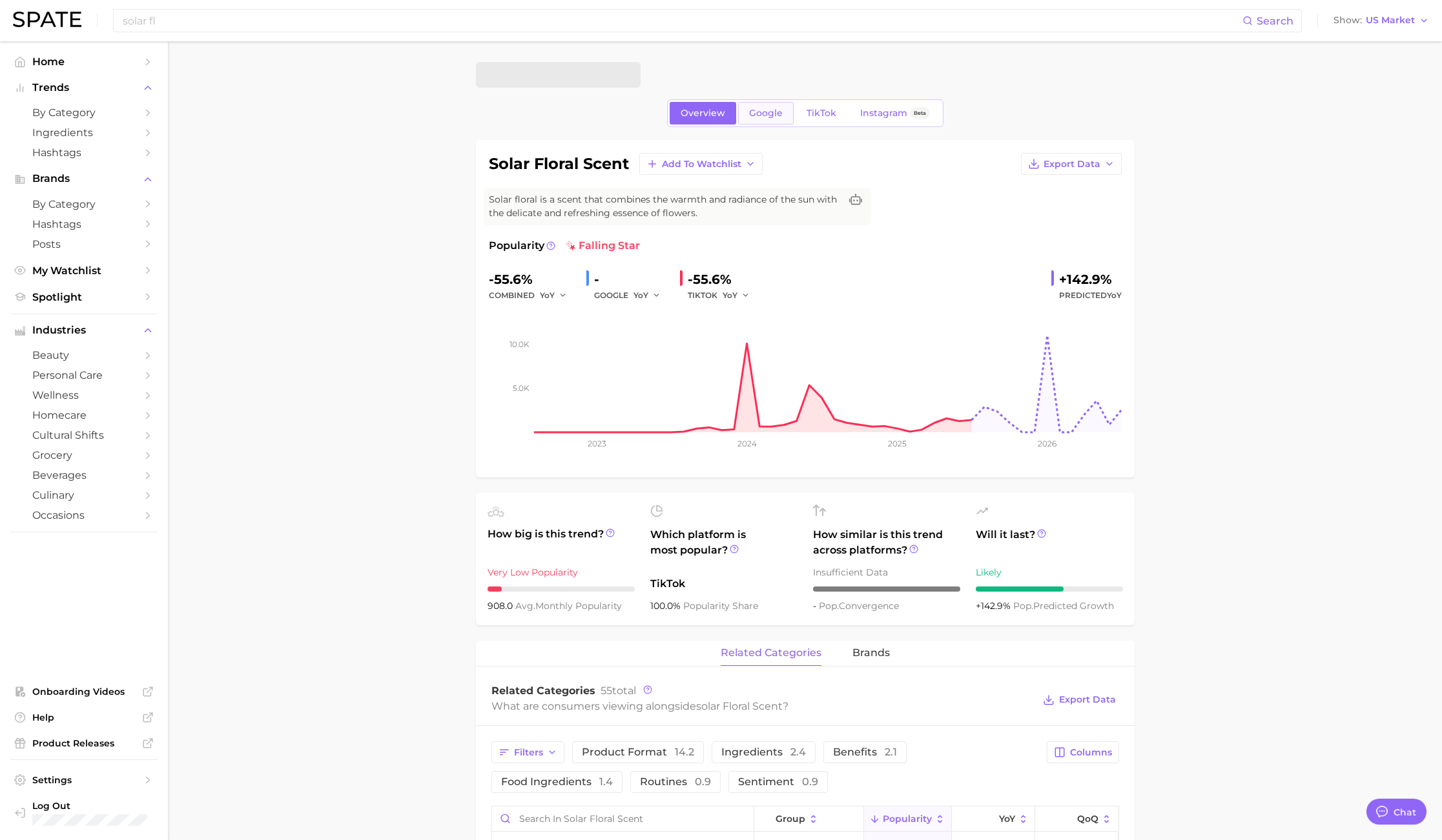
click at [766, 108] on span "Google" at bounding box center [766, 113] width 34 height 11
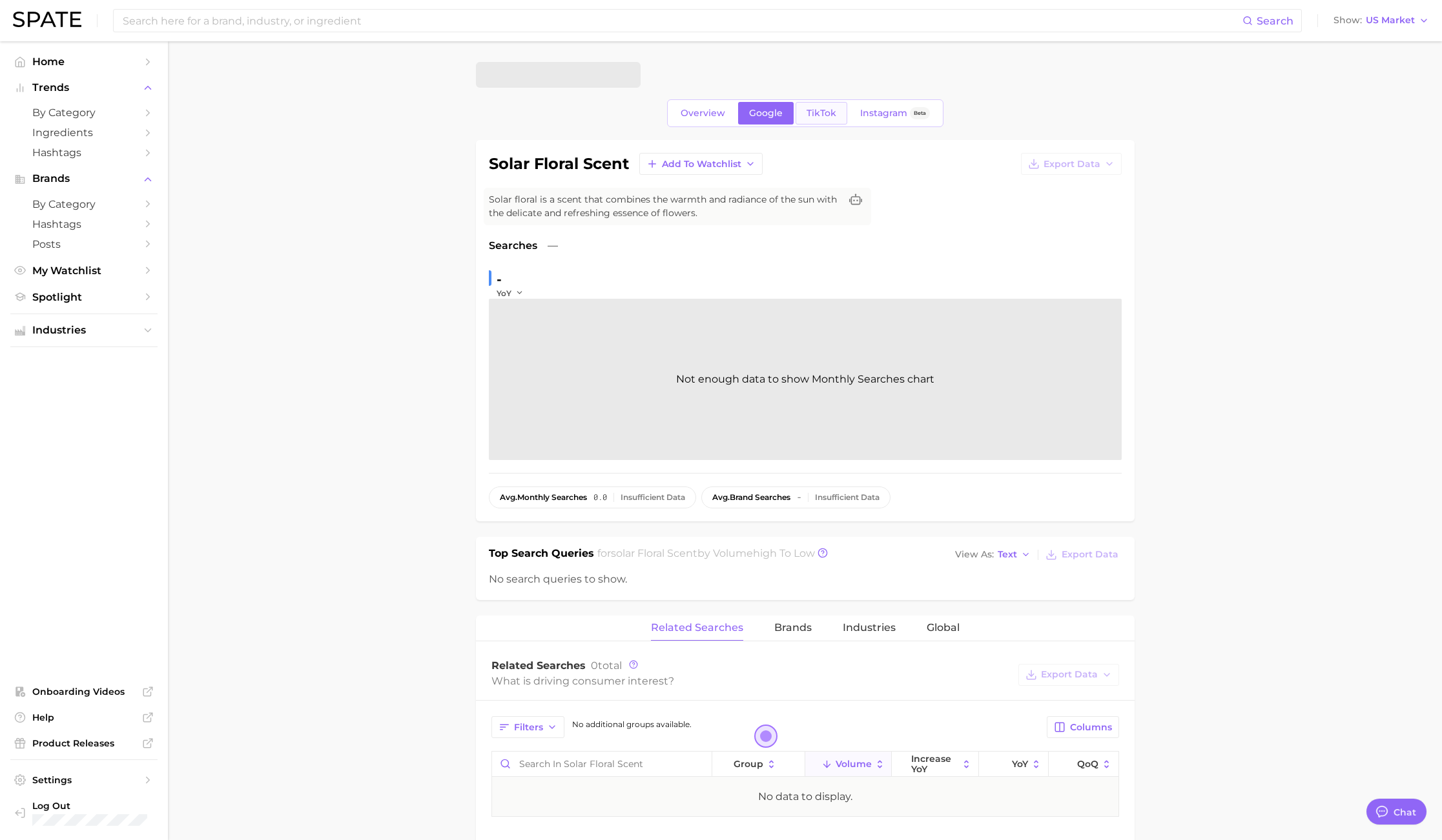
click at [822, 104] on link "TikTok" at bounding box center [821, 113] width 52 height 22
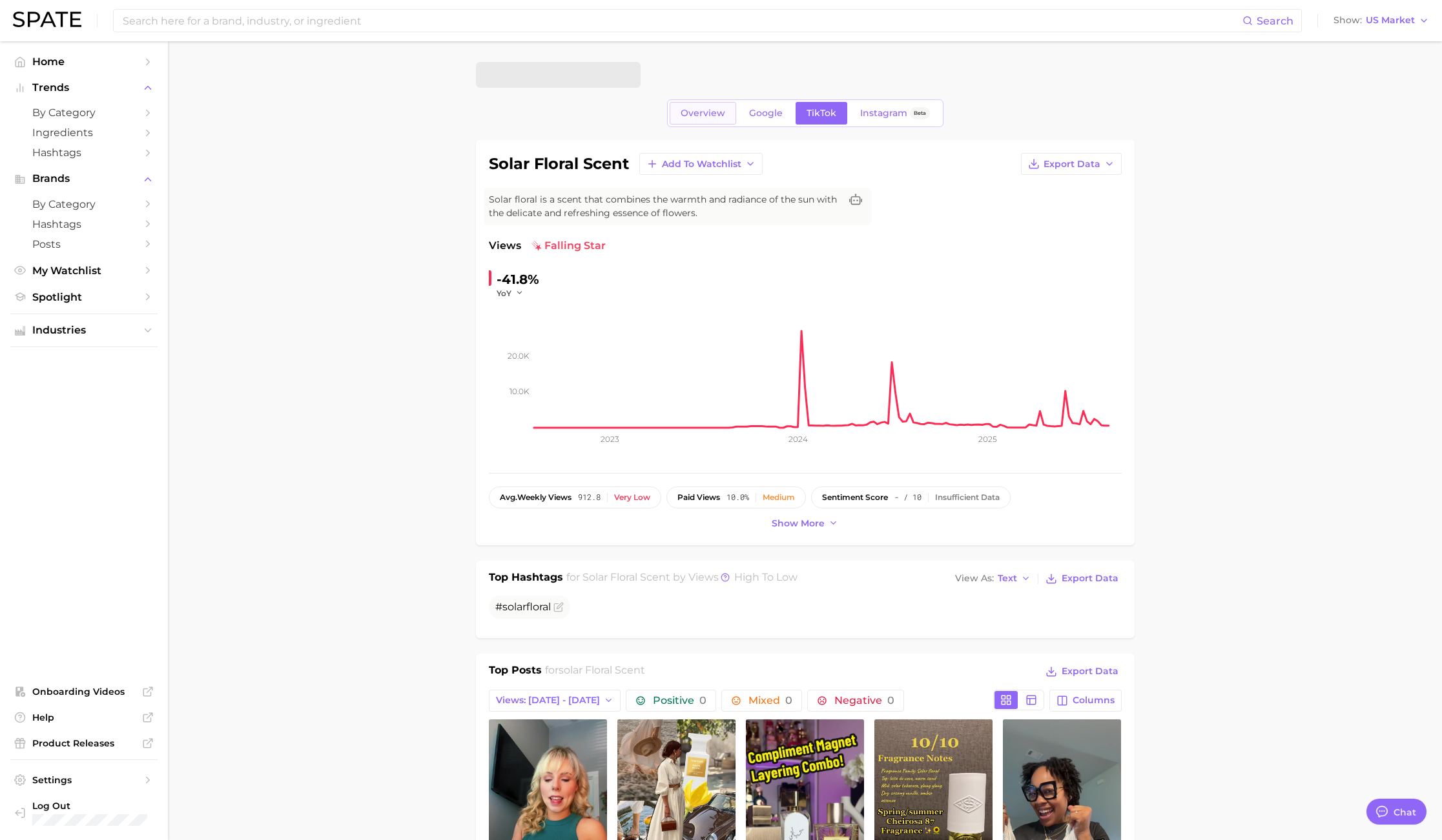
click at [695, 111] on span "Overview" at bounding box center [703, 113] width 45 height 11
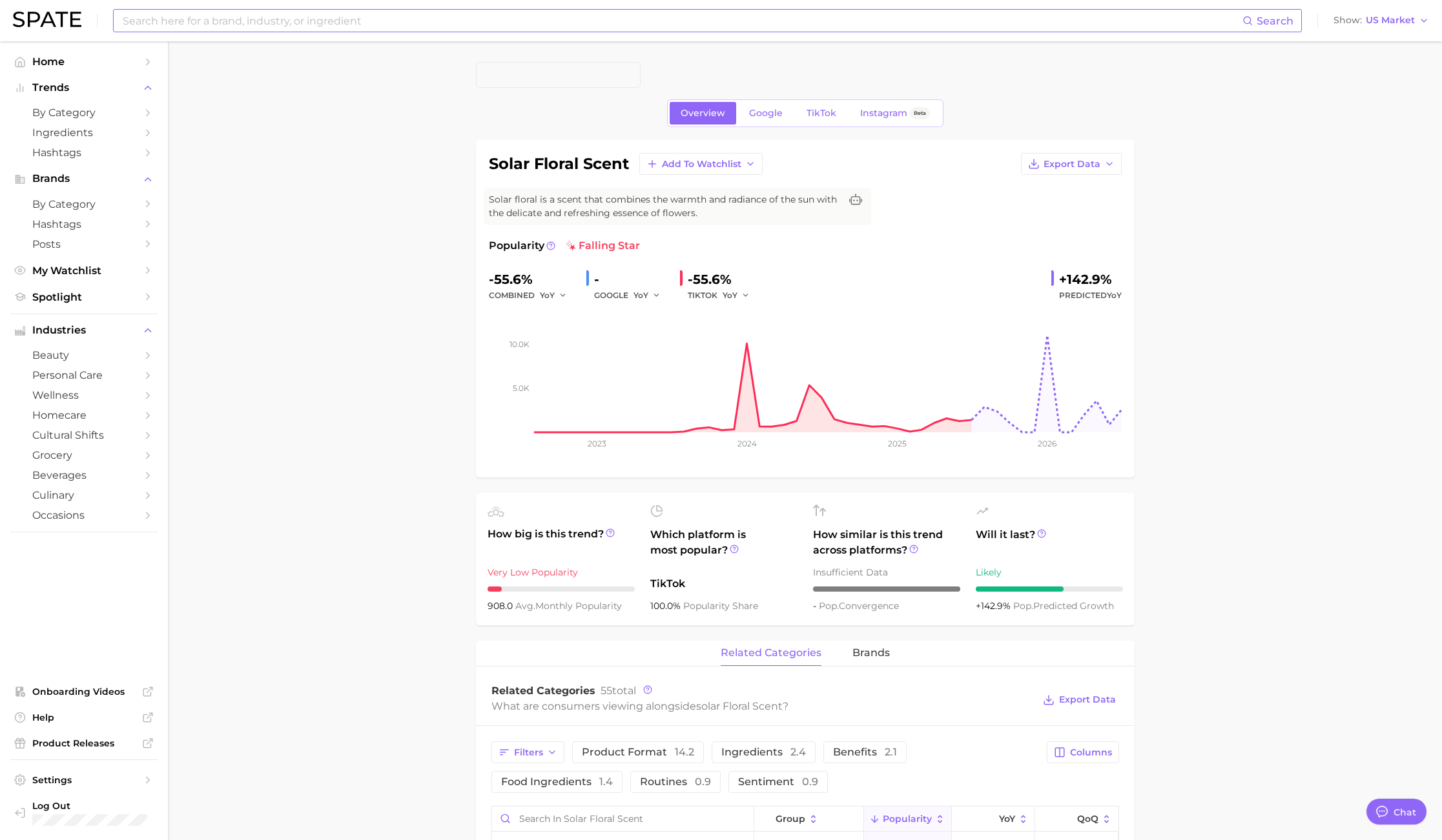
click at [389, 24] on input at bounding box center [682, 20] width 1121 height 22
click at [351, 65] on link "fruity perfume" at bounding box center [344, 68] width 60 height 9
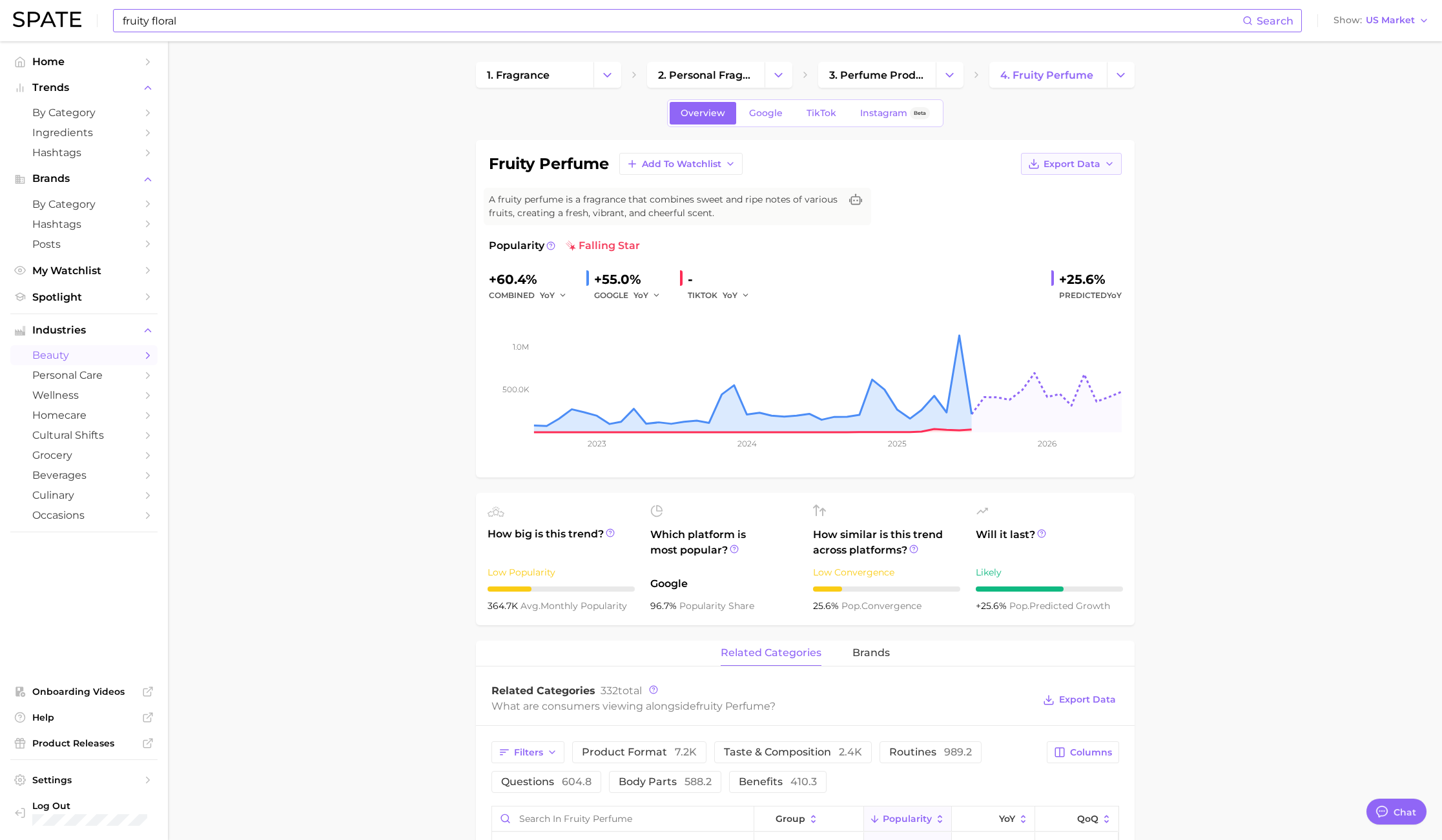
click at [1097, 163] on span "Export Data" at bounding box center [1071, 164] width 57 height 11
click at [1064, 206] on span "Time Series Image" at bounding box center [1045, 211] width 86 height 11
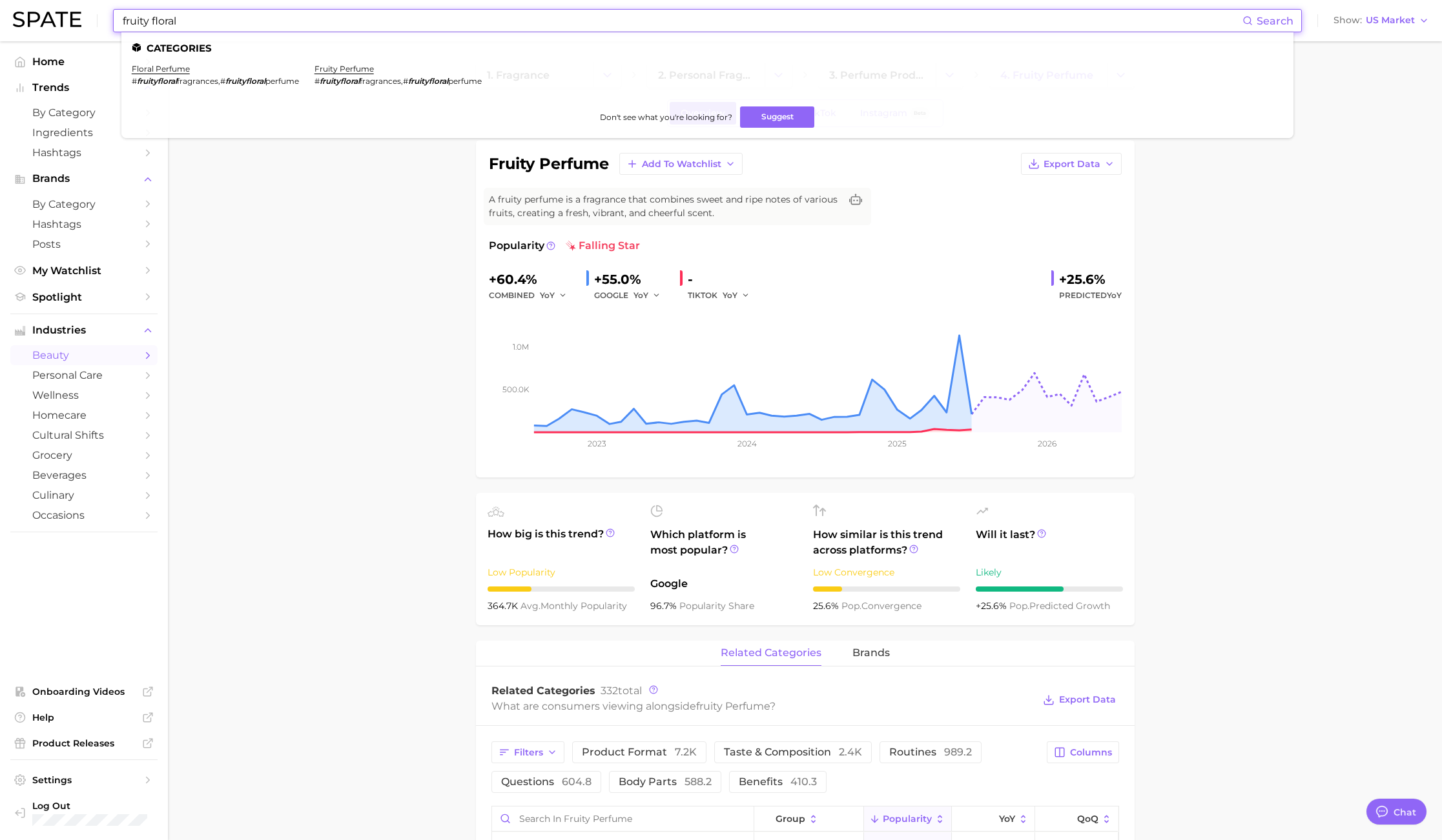
drag, startPoint x: 300, startPoint y: 14, endPoint x: 0, endPoint y: -14, distance: 301.3
click at [0, 0] on html "fruity floral Search Categories floral perfume # fruityfloral fragrances , # fr…" at bounding box center [721, 420] width 1442 height 840
type input "mango perfume"
click at [185, 70] on link "mango perfume" at bounding box center [163, 68] width 63 height 9
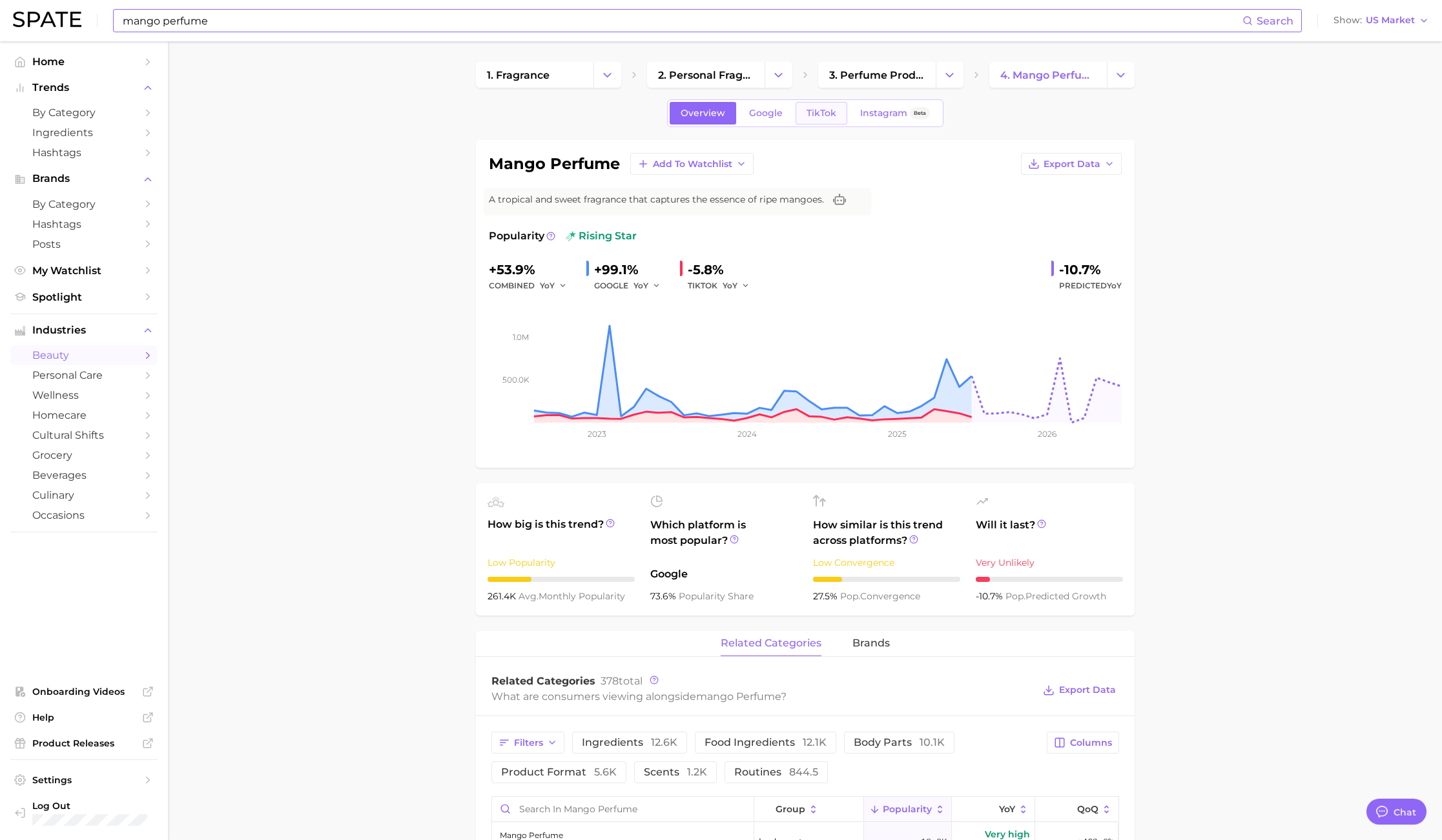
click at [811, 116] on span "TikTok" at bounding box center [821, 113] width 30 height 11
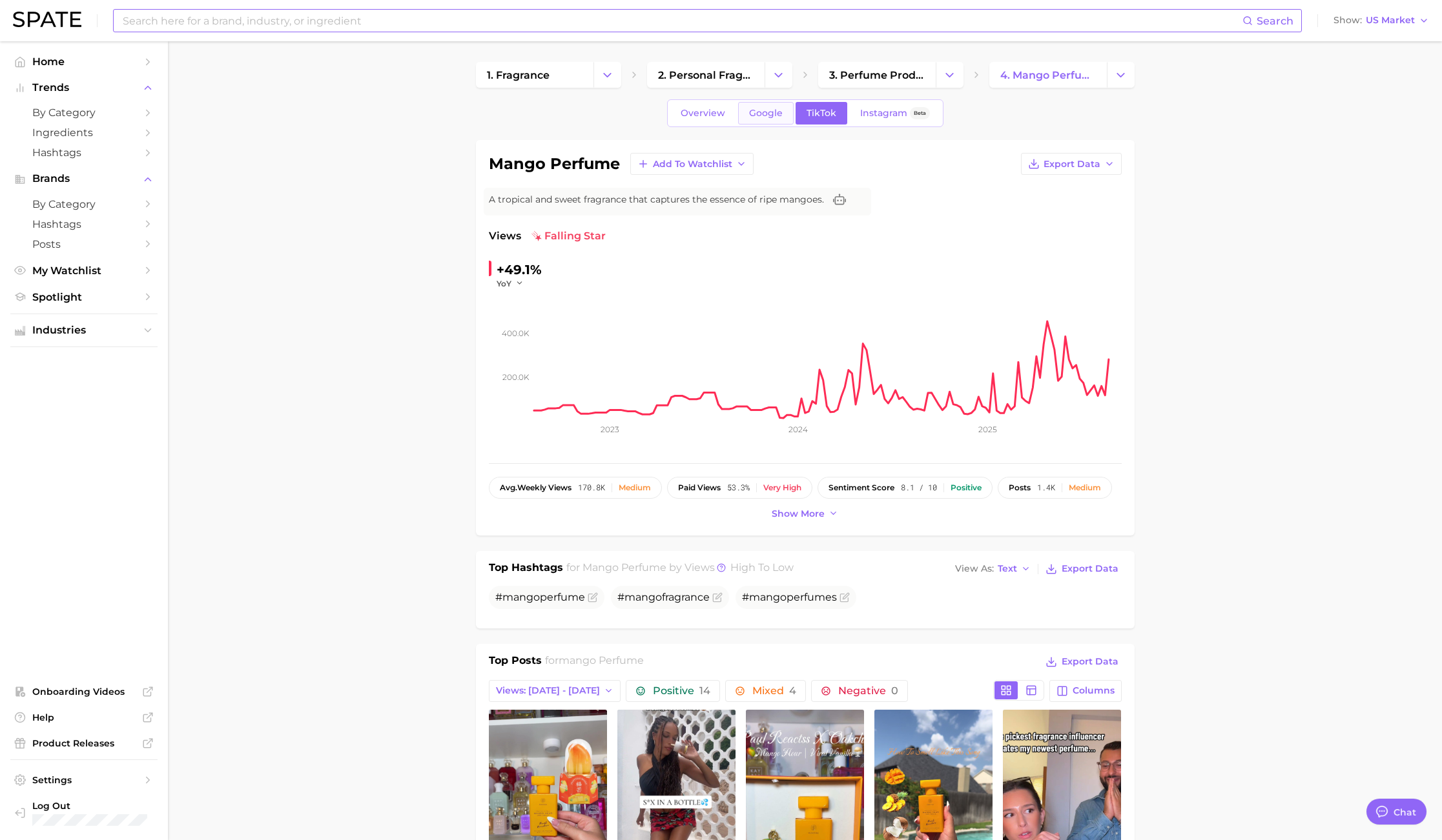
click at [769, 117] on span "Google" at bounding box center [766, 113] width 34 height 11
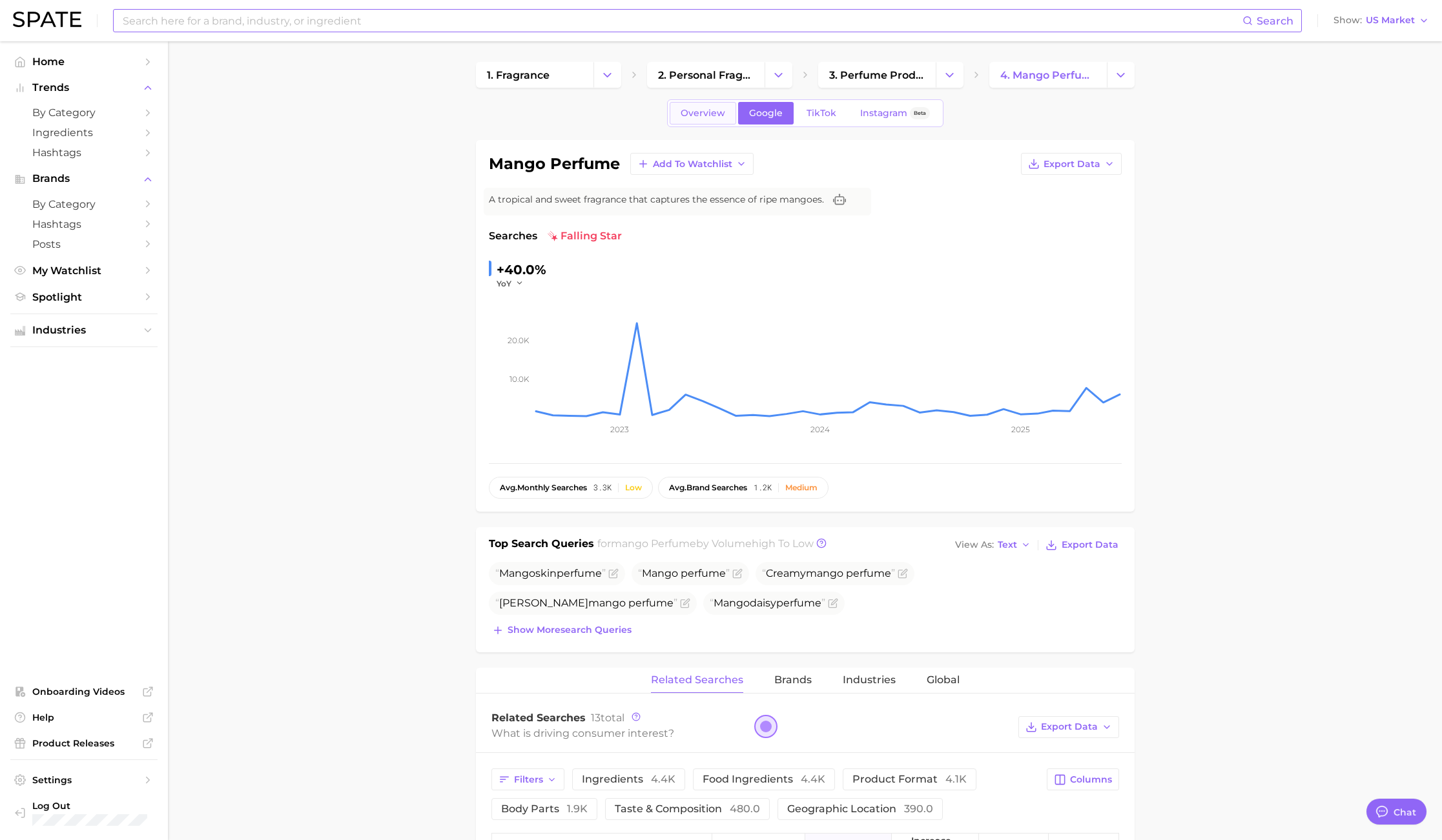
click at [707, 118] on span "Overview" at bounding box center [703, 113] width 45 height 11
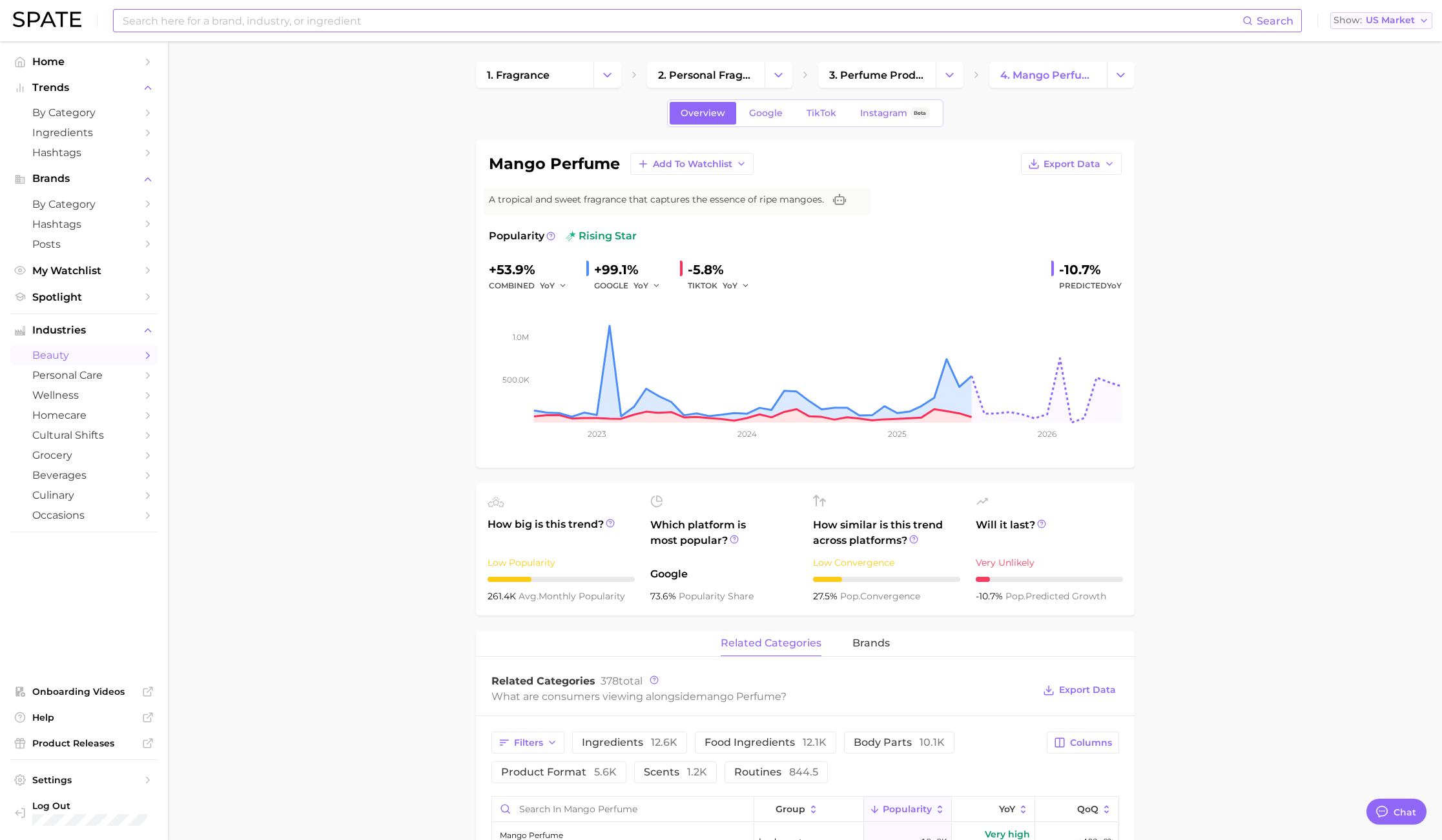
click at [1387, 19] on span "US Market" at bounding box center [1390, 20] width 49 height 7
click at [1110, 158] on button "Export Data" at bounding box center [1071, 164] width 101 height 22
click at [1076, 214] on span "Time Series Image" at bounding box center [1045, 211] width 86 height 11
click at [825, 117] on span "TikTok" at bounding box center [821, 113] width 30 height 11
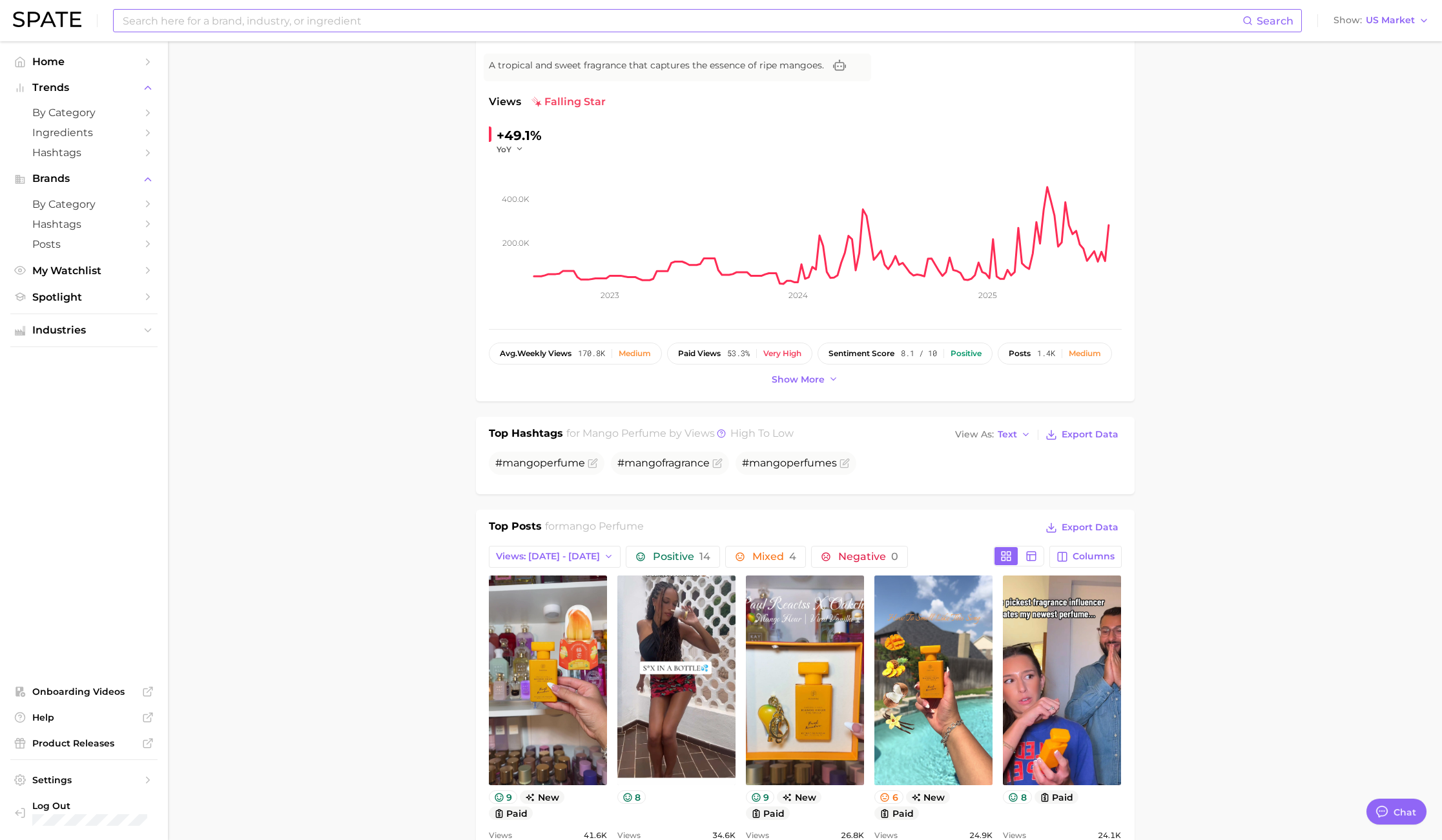
scroll to position [12, 0]
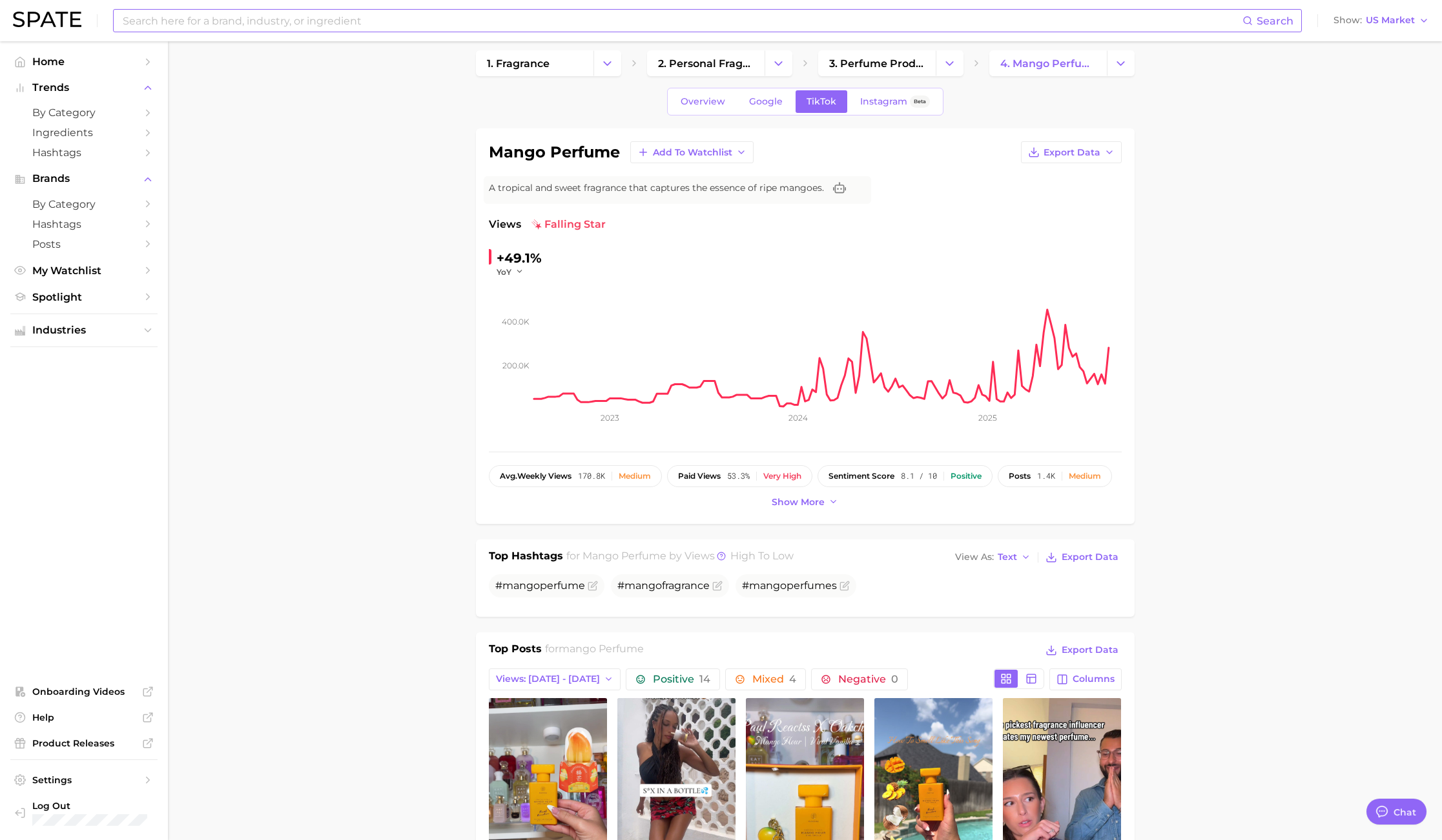
click at [506, 229] on span "Views" at bounding box center [504, 224] width 32 height 16
click at [1090, 151] on span "Export Data" at bounding box center [1071, 152] width 57 height 11
click at [1071, 197] on span "Time Series Image" at bounding box center [1045, 199] width 86 height 11
click at [839, 190] on icon at bounding box center [840, 188] width 13 height 13
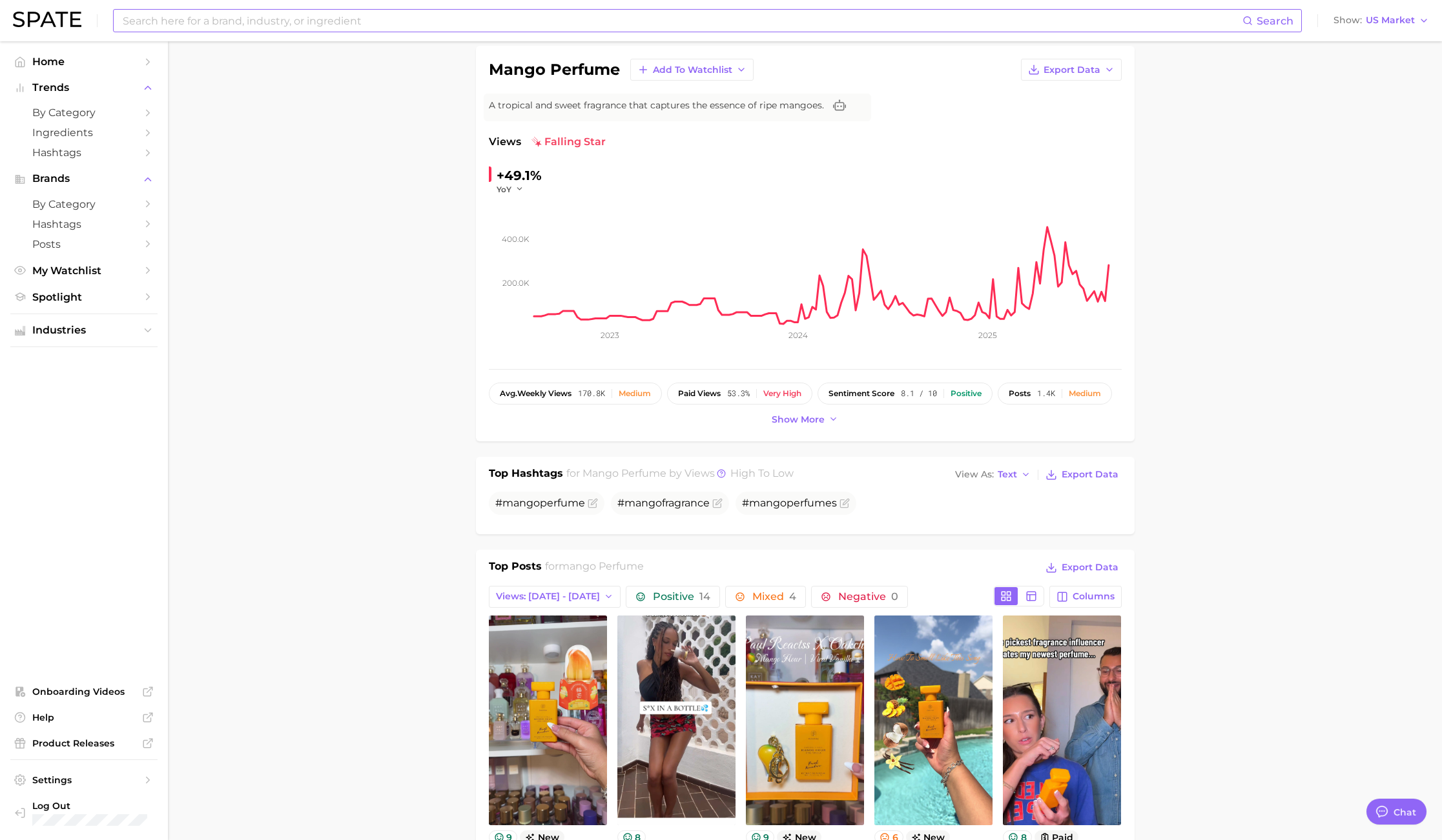
scroll to position [78, 0]
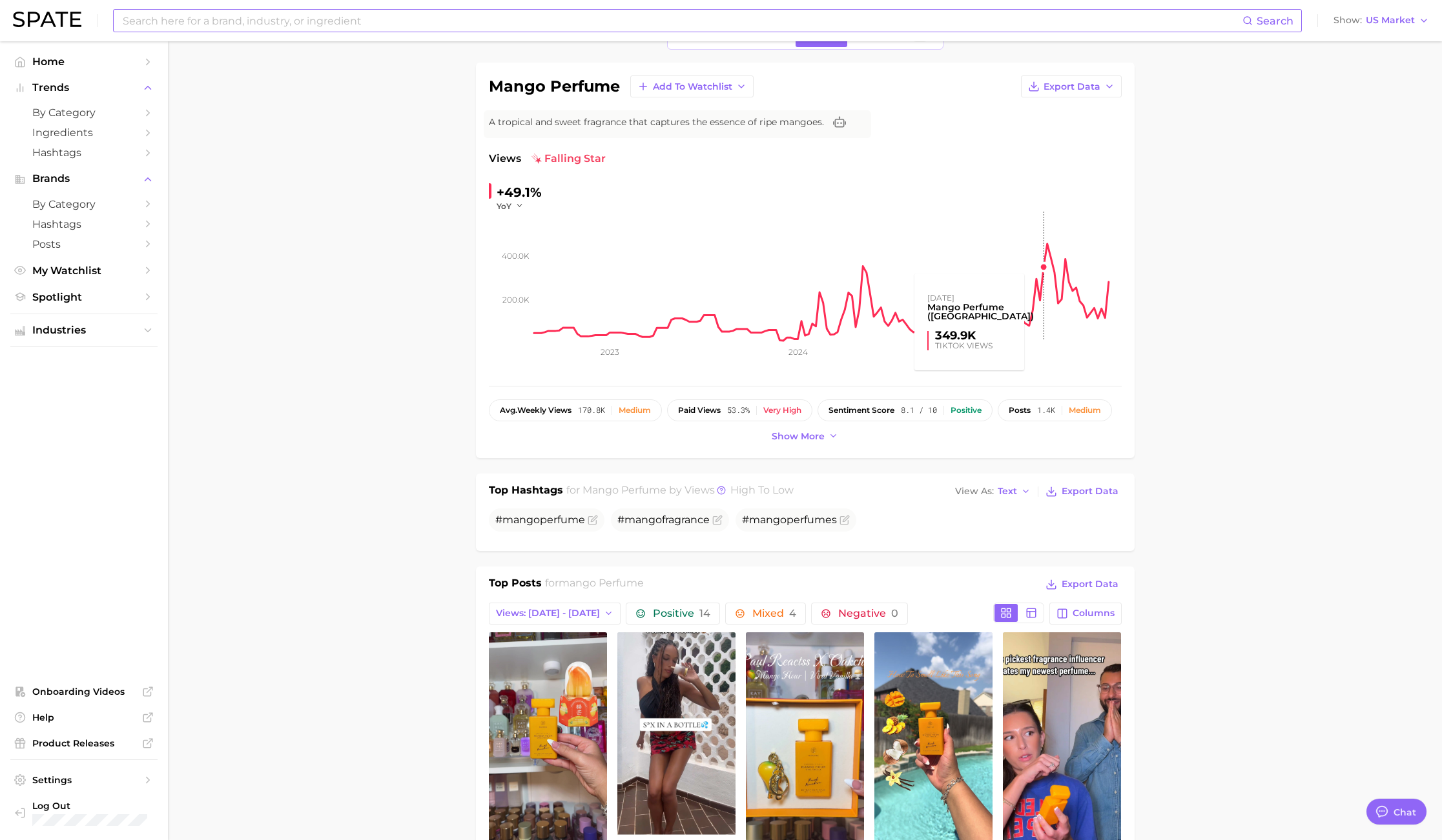
click at [1034, 258] on rect at bounding box center [827, 275] width 588 height 129
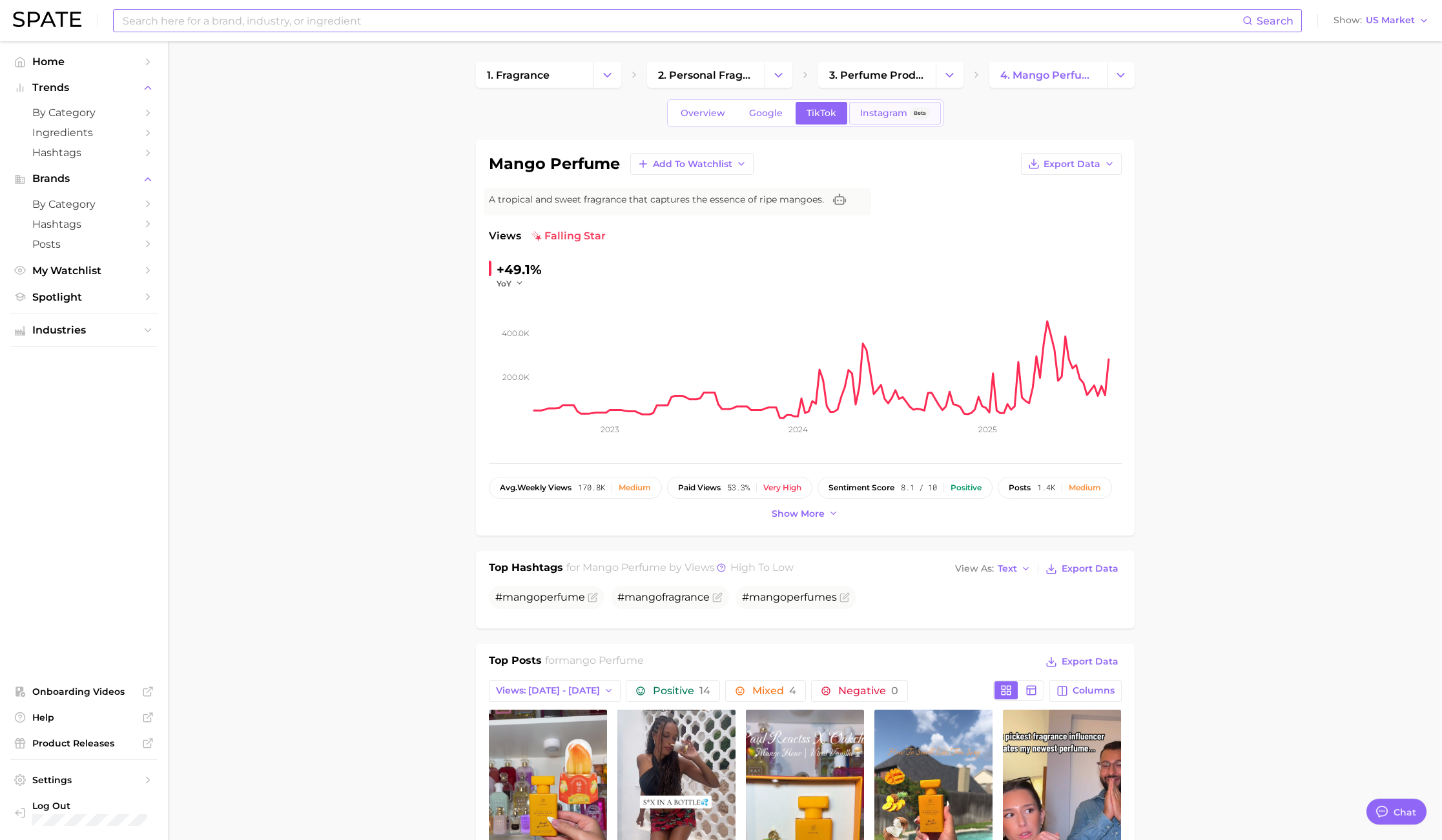
click at [889, 110] on span "Instagram" at bounding box center [884, 113] width 47 height 11
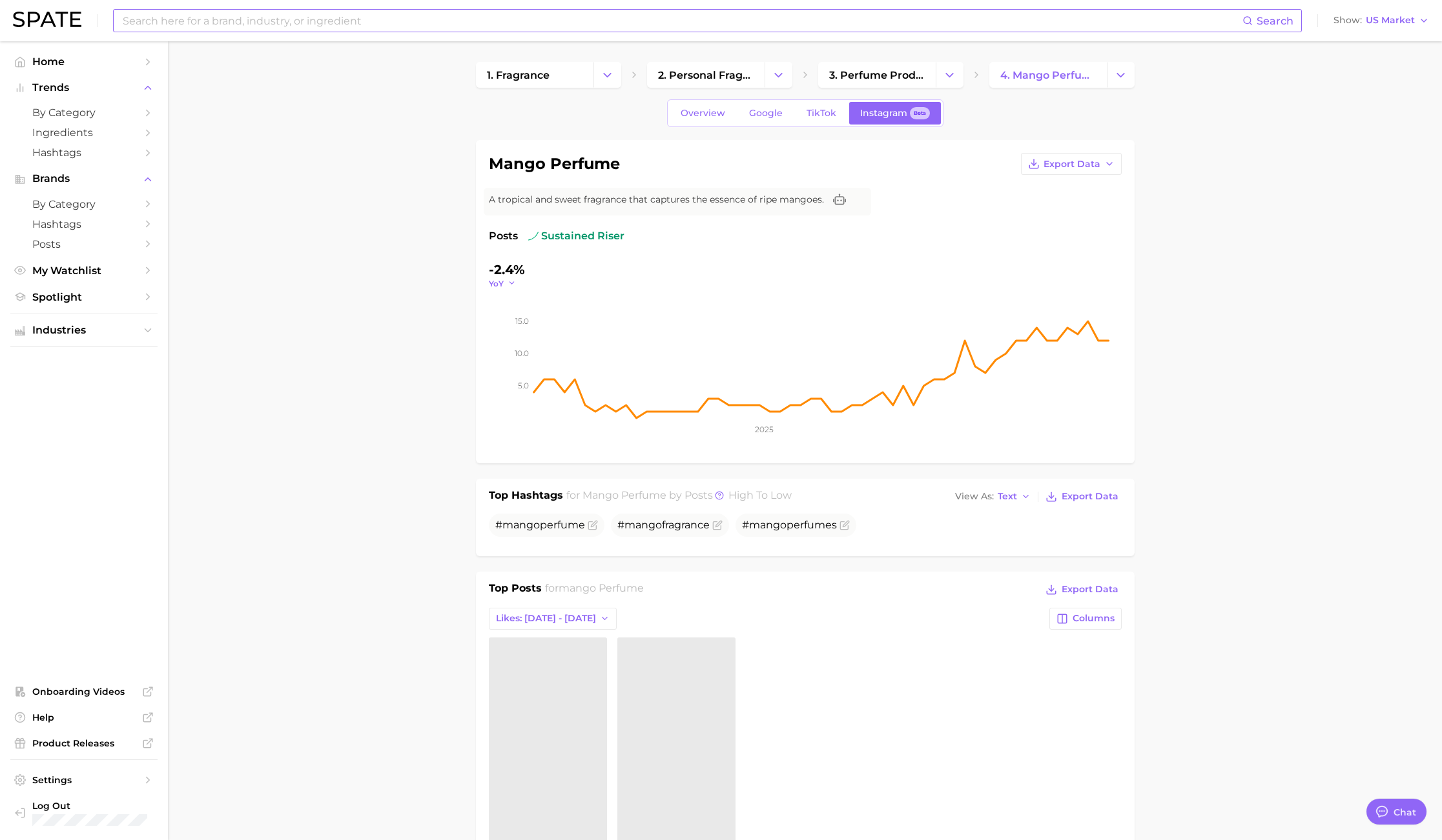
click at [514, 286] on icon "button" at bounding box center [512, 283] width 9 height 9
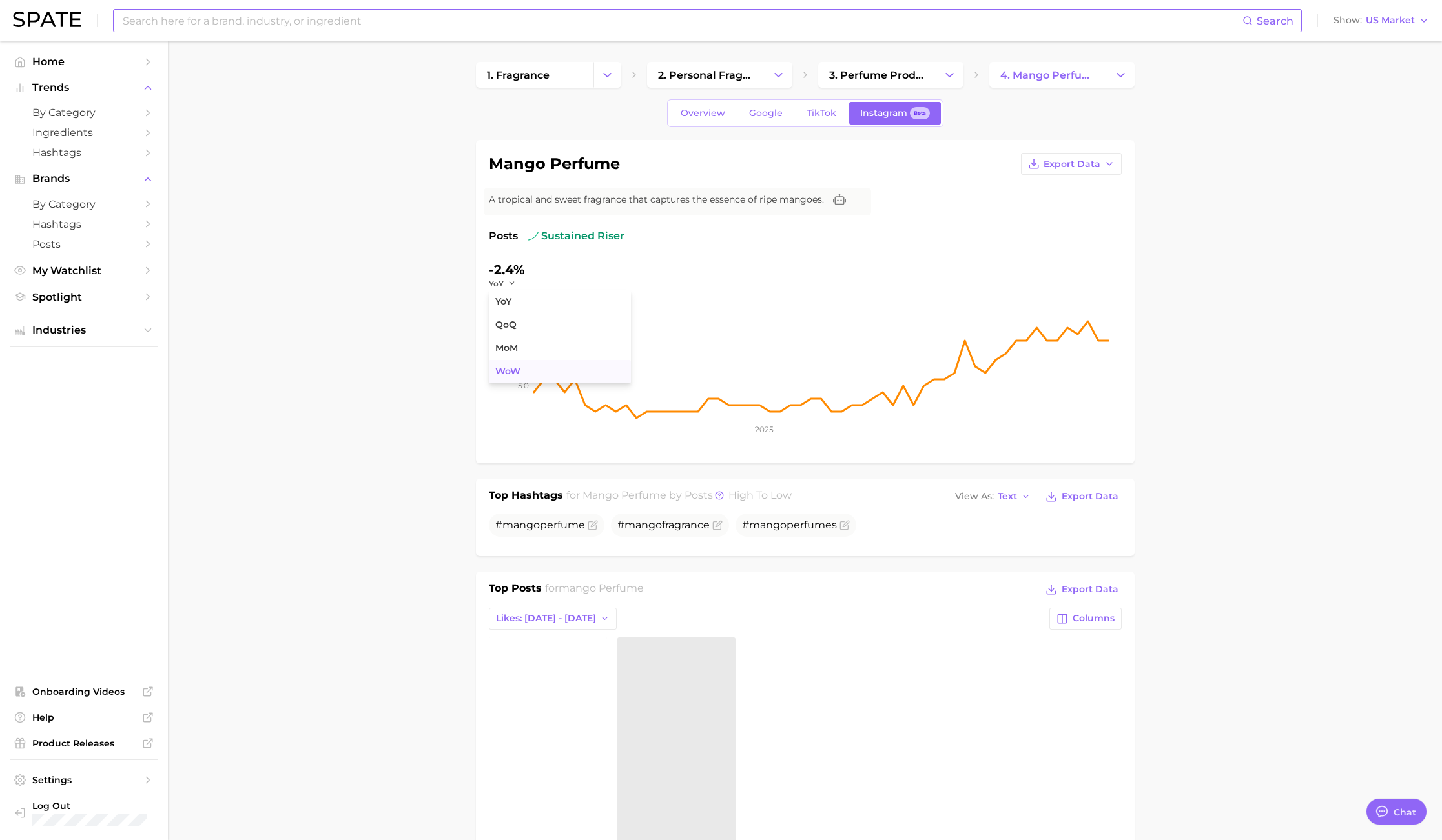
click at [512, 368] on span "WoW" at bounding box center [507, 371] width 25 height 11
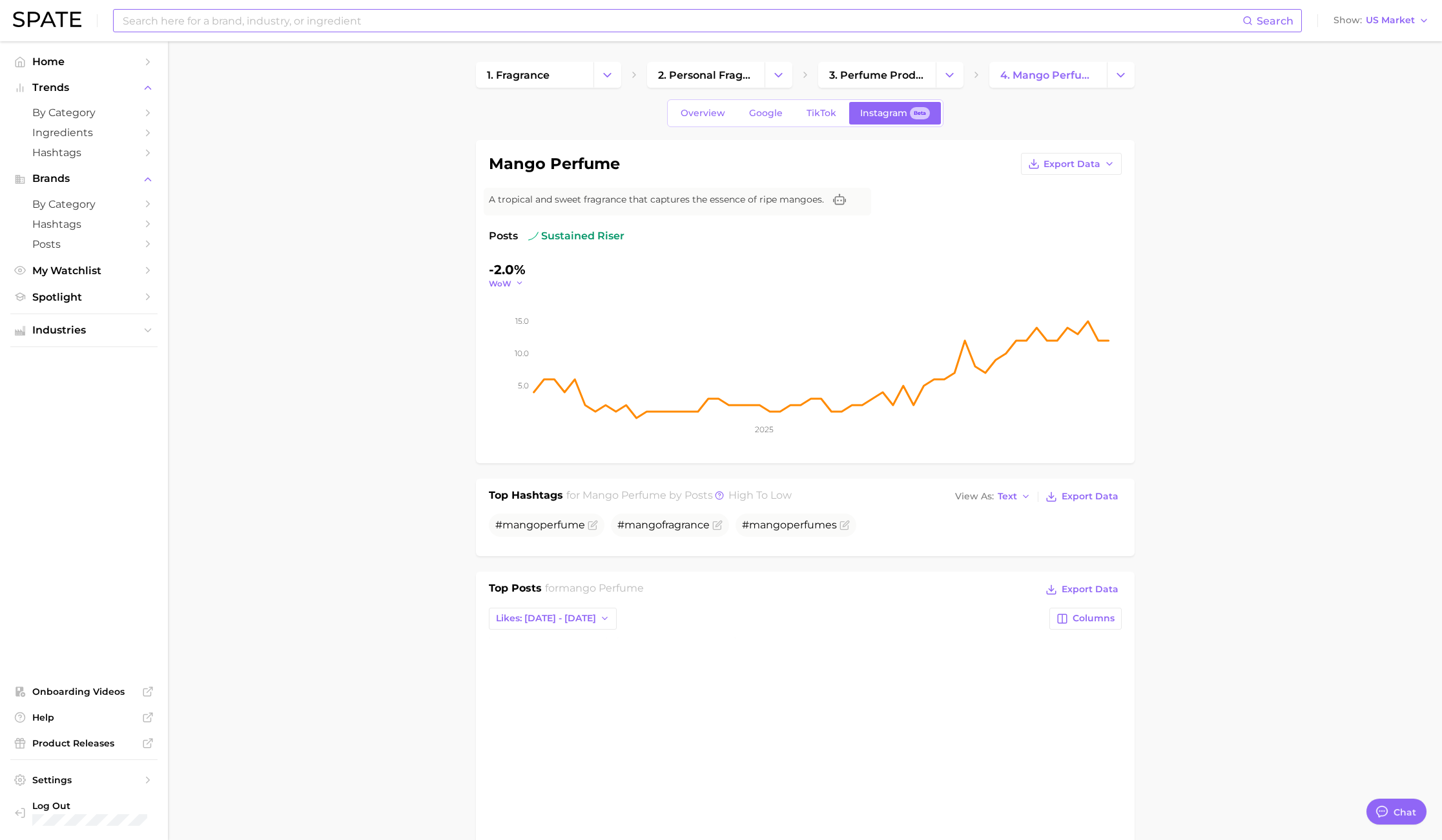
click at [514, 278] on button "WoW" at bounding box center [506, 283] width 35 height 11
click at [510, 325] on span "QoQ" at bounding box center [506, 324] width 22 height 11
click at [530, 275] on div "+122.2%" at bounding box center [514, 270] width 51 height 21
click at [515, 283] on polyline "button" at bounding box center [514, 283] width 4 height 2
click at [509, 303] on span "YoY" at bounding box center [503, 301] width 16 height 11
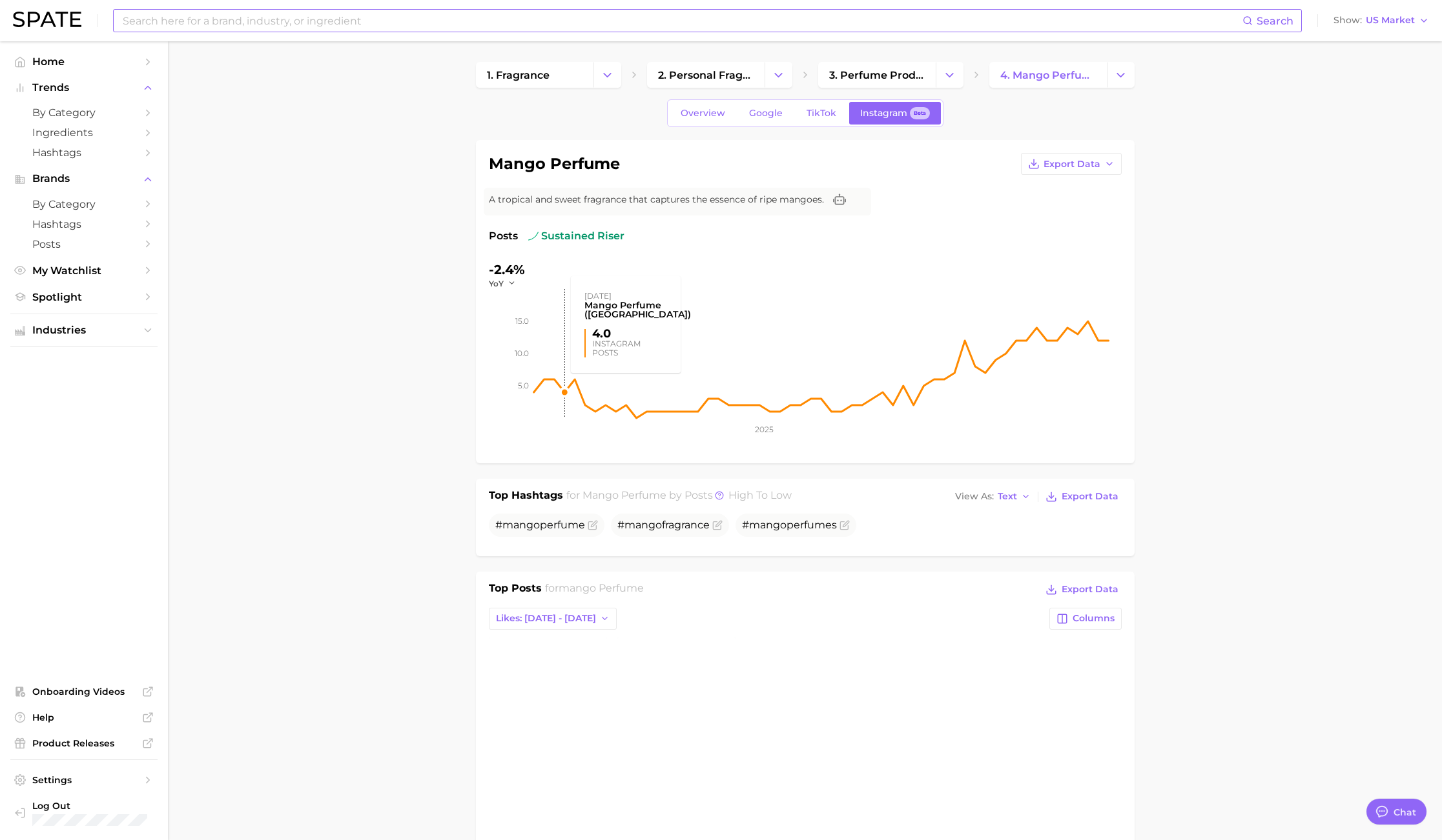
click at [561, 393] on rect at bounding box center [827, 353] width 588 height 129
click at [808, 108] on span "TikTok" at bounding box center [821, 113] width 30 height 11
